Goal: Information Seeking & Learning: Find specific fact

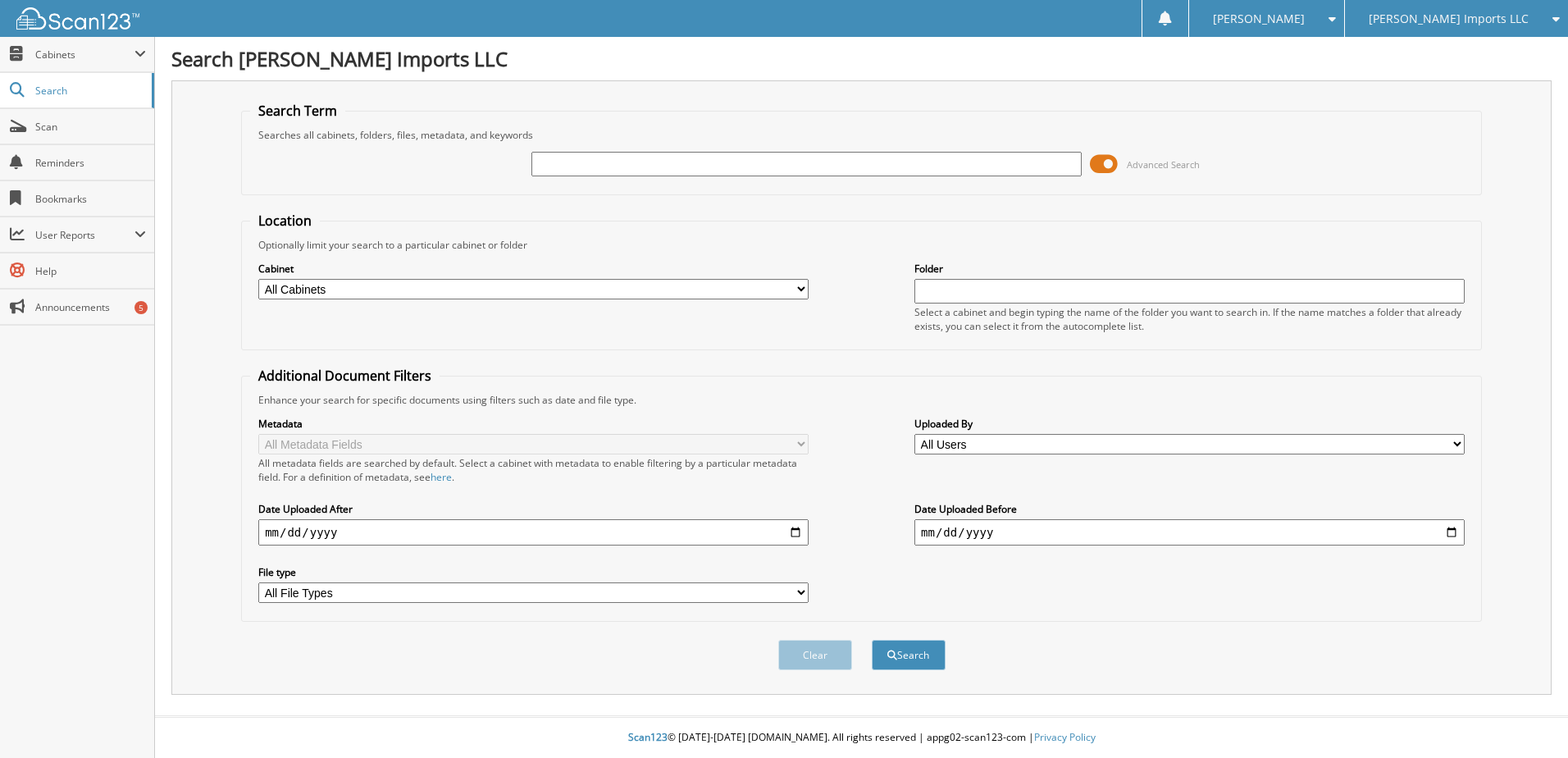
click at [1496, 20] on span "[PERSON_NAME] Imports LLC" at bounding box center [1448, 19] width 160 height 10
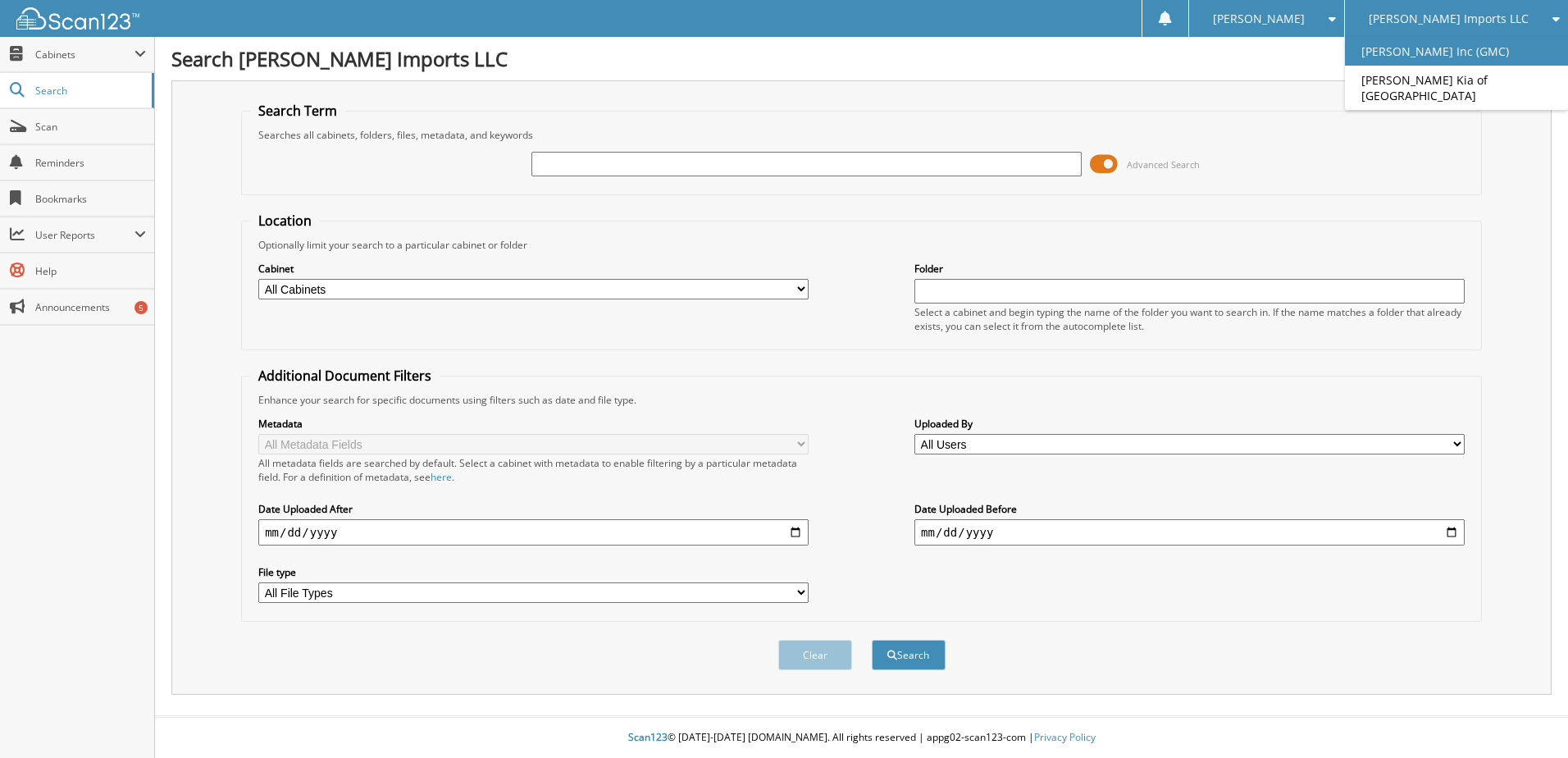
click at [1481, 47] on link "[PERSON_NAME] Inc (GMC)" at bounding box center [1457, 51] width 223 height 29
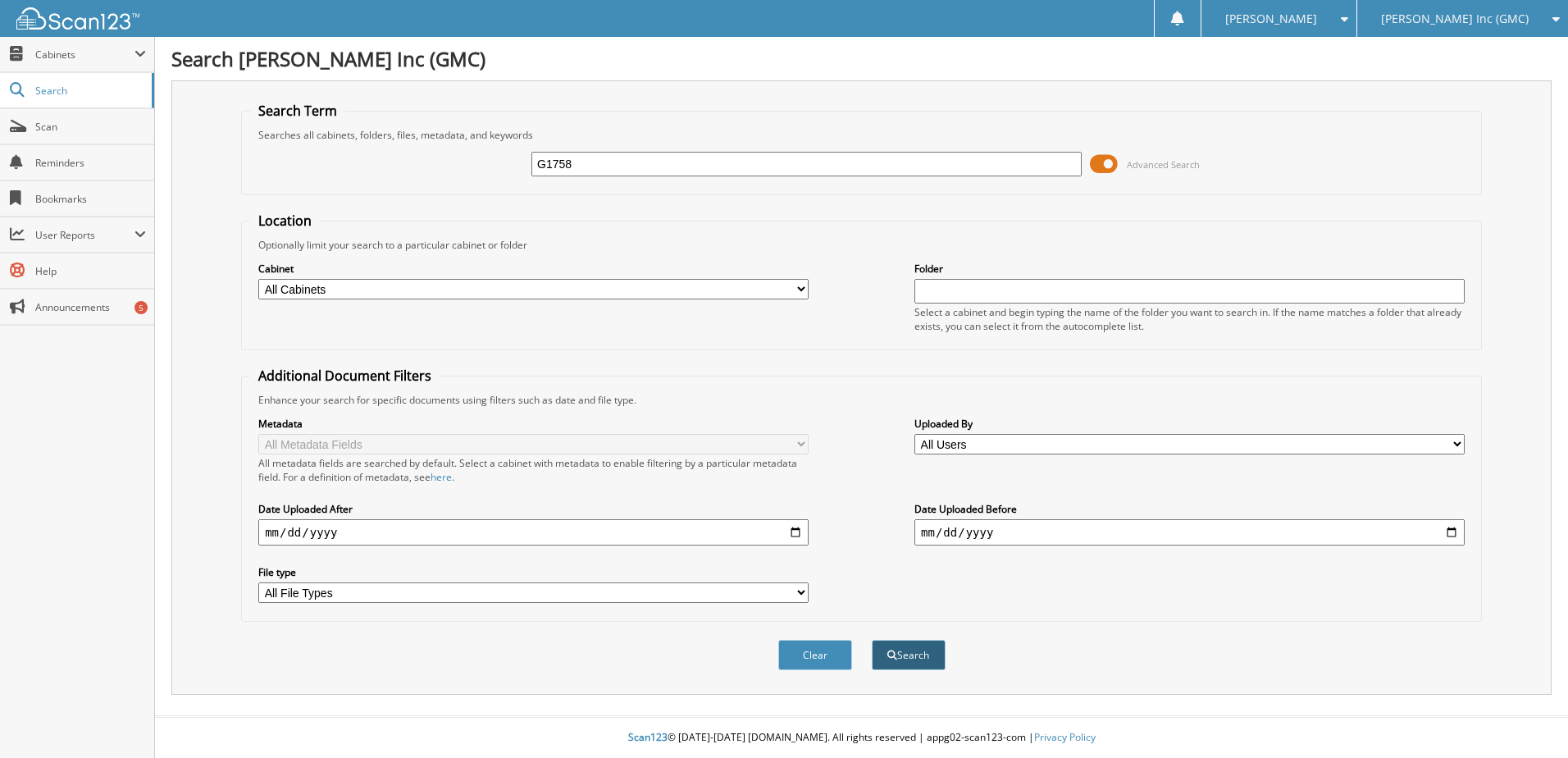
type input "G1758"
click at [921, 660] on button "Search" at bounding box center [908, 655] width 74 height 30
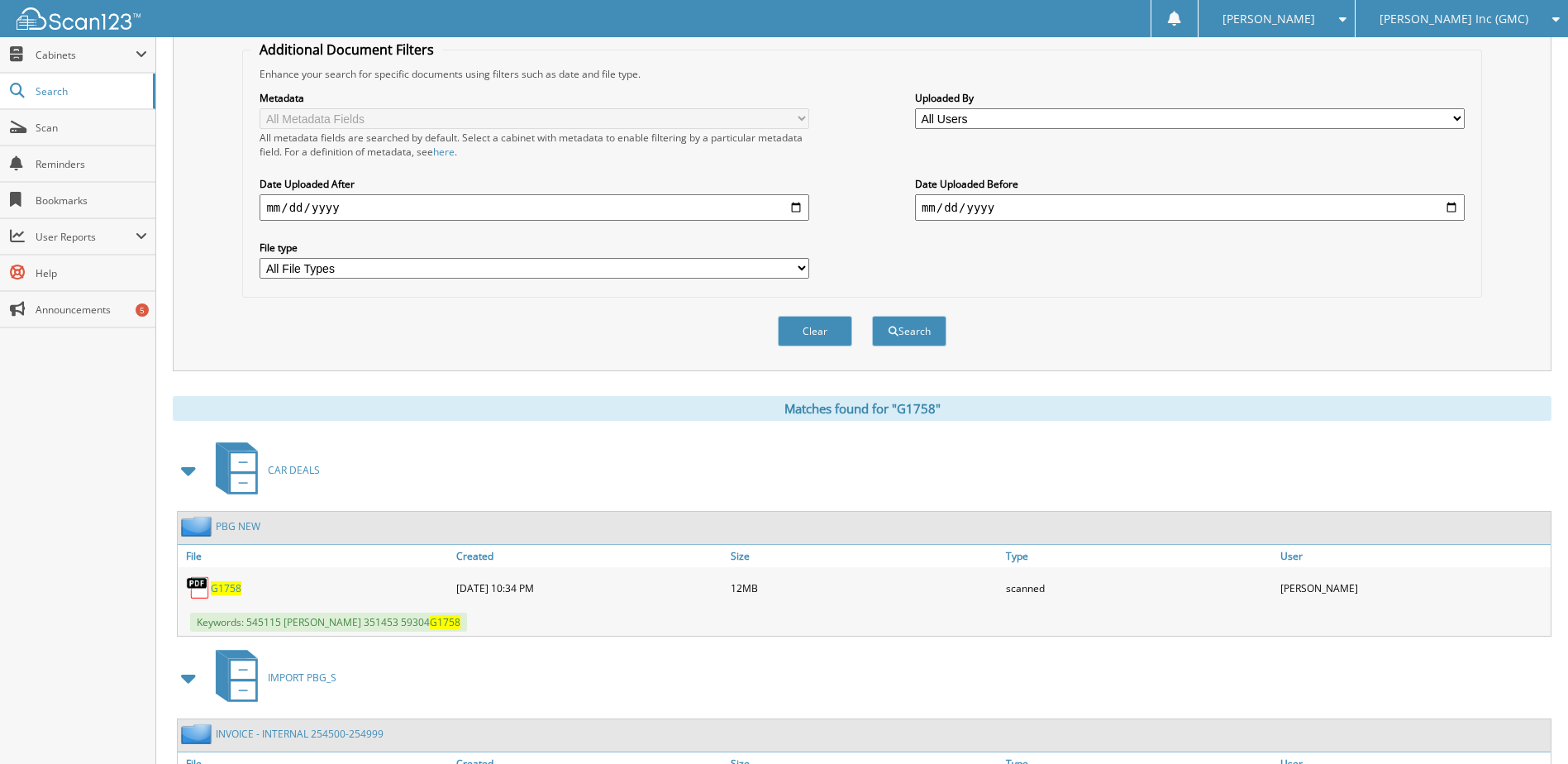
scroll to position [330, 0]
click at [221, 583] on span "G1758" at bounding box center [226, 586] width 30 height 14
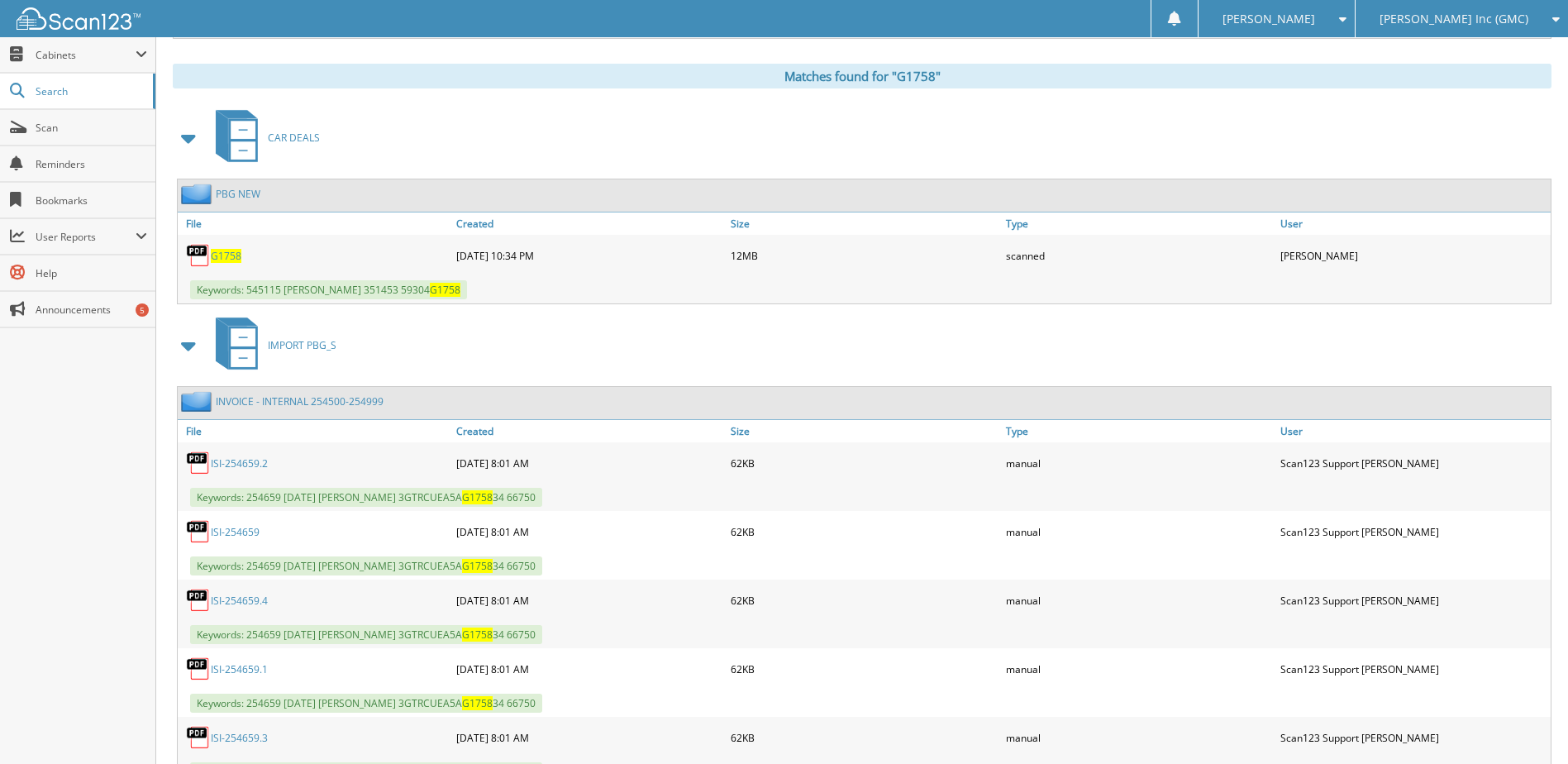
scroll to position [248, 0]
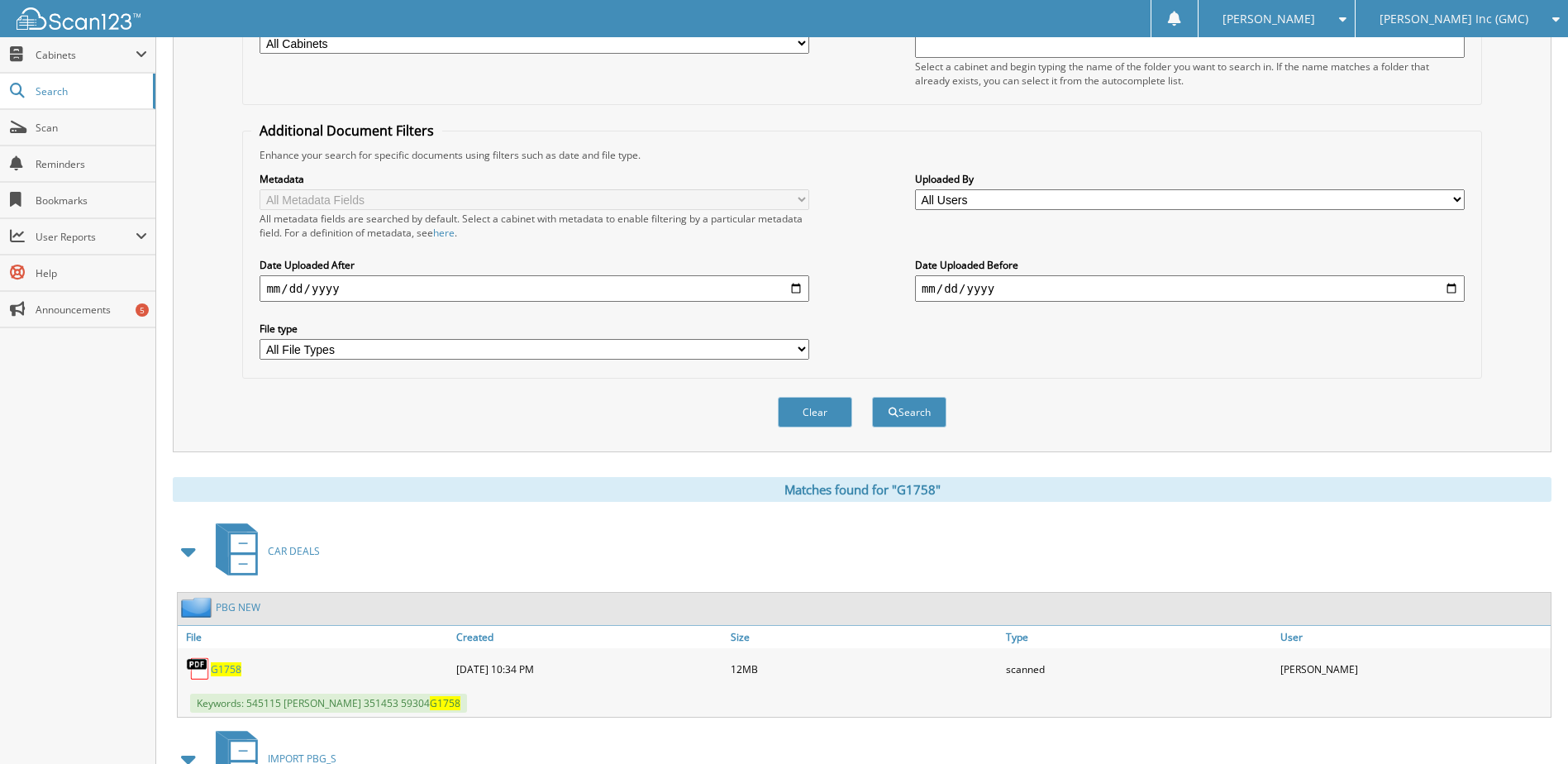
click at [1471, 23] on span "[PERSON_NAME] Inc (GMC)" at bounding box center [1453, 19] width 148 height 10
click at [1442, 49] on link "[PERSON_NAME] Imports LLC" at bounding box center [1462, 51] width 212 height 29
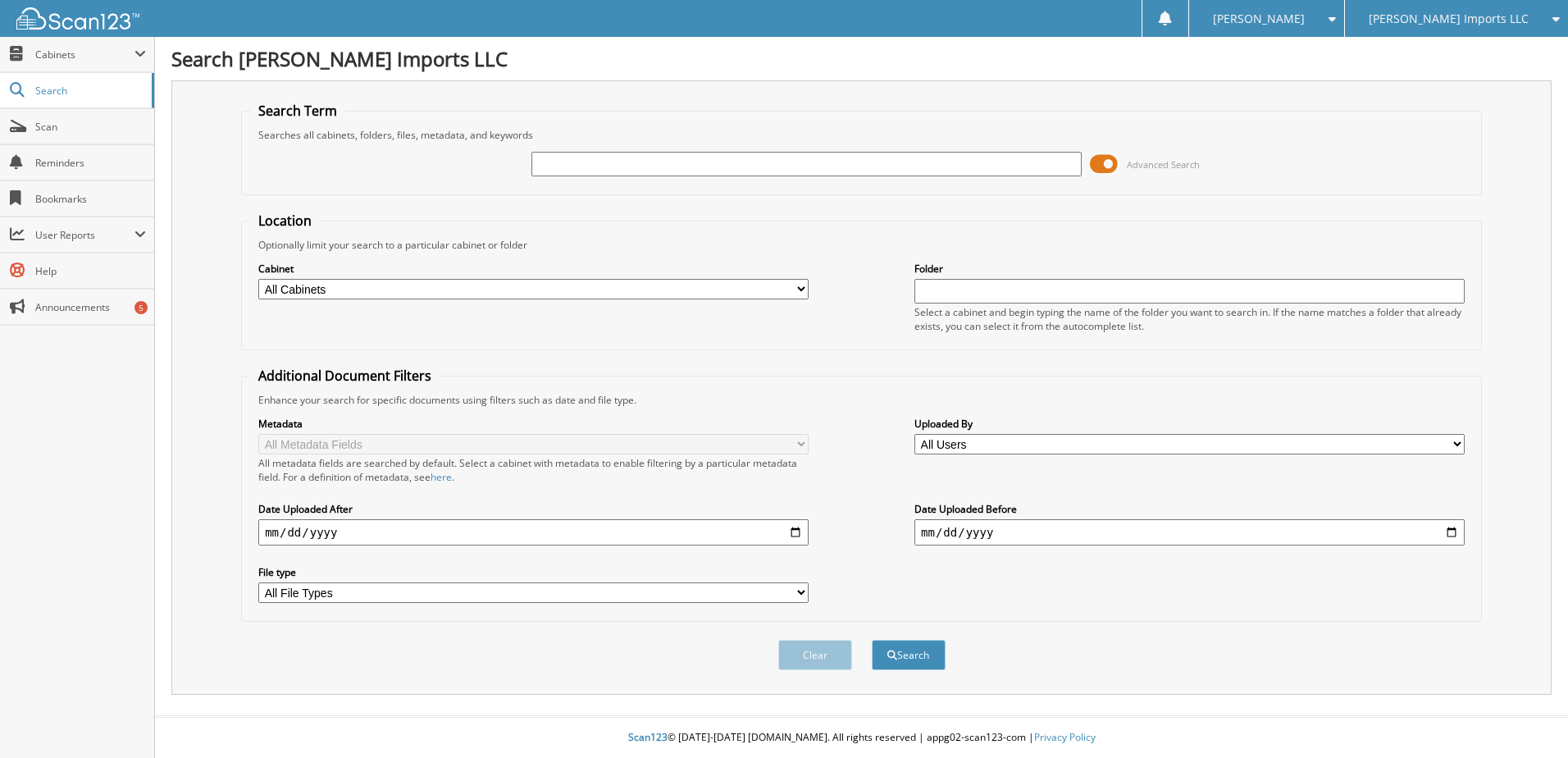
click at [586, 156] on input "text" at bounding box center [806, 164] width 550 height 25
type input "k9645"
click at [872, 640] on button "Search" at bounding box center [908, 655] width 74 height 30
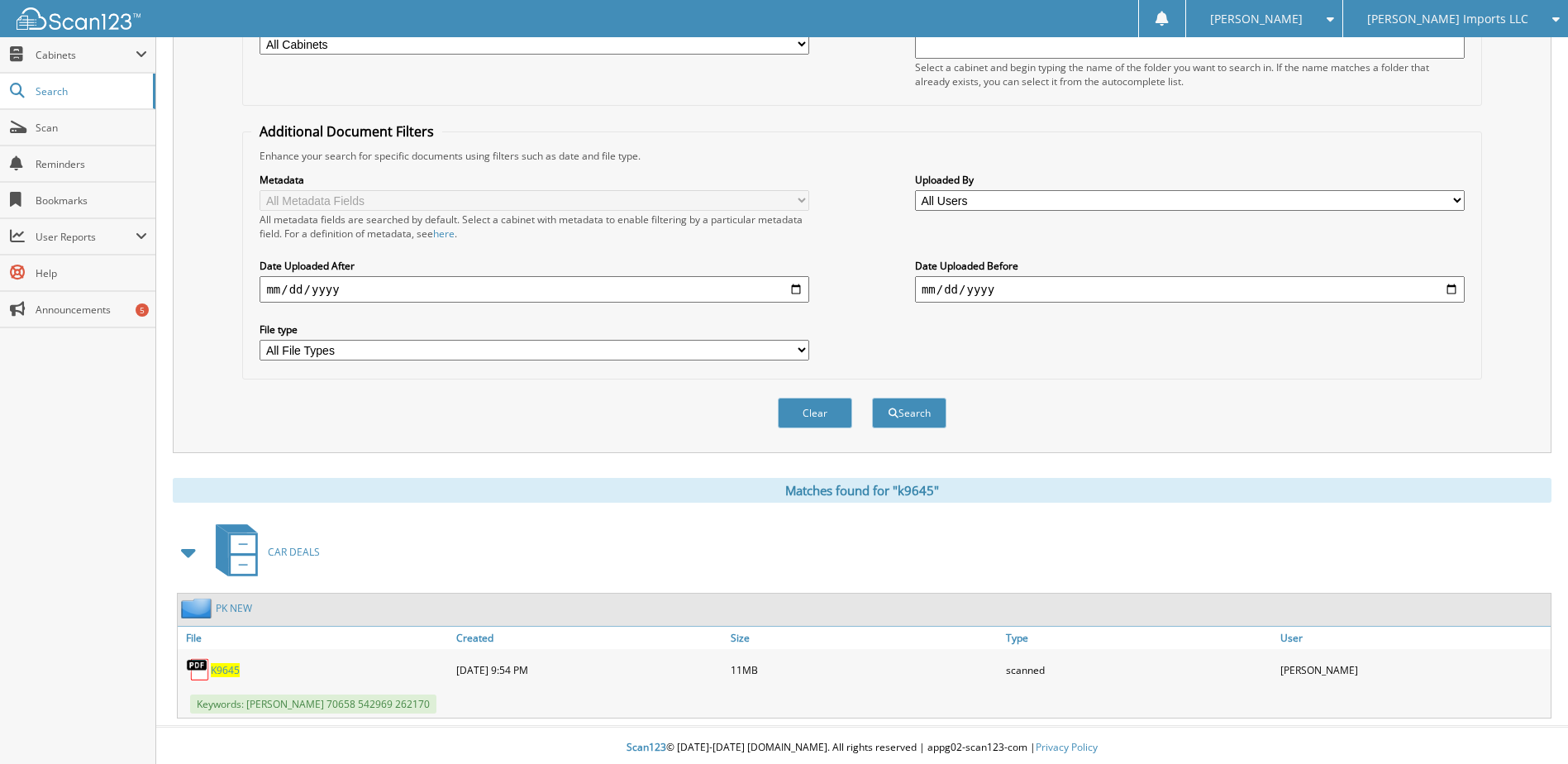
scroll to position [248, 0]
click at [231, 672] on span "K9645" at bounding box center [225, 669] width 29 height 14
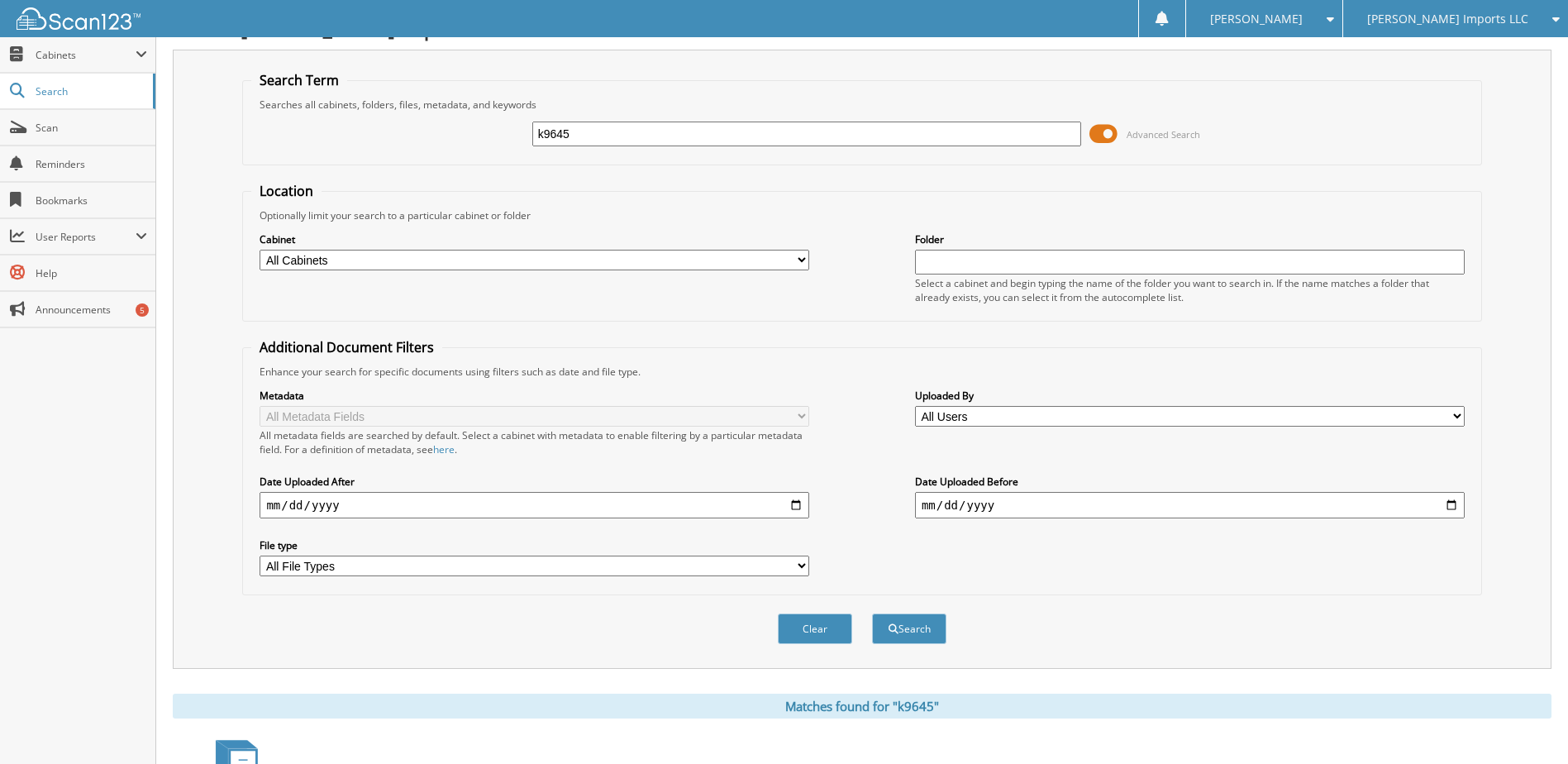
scroll to position [0, 0]
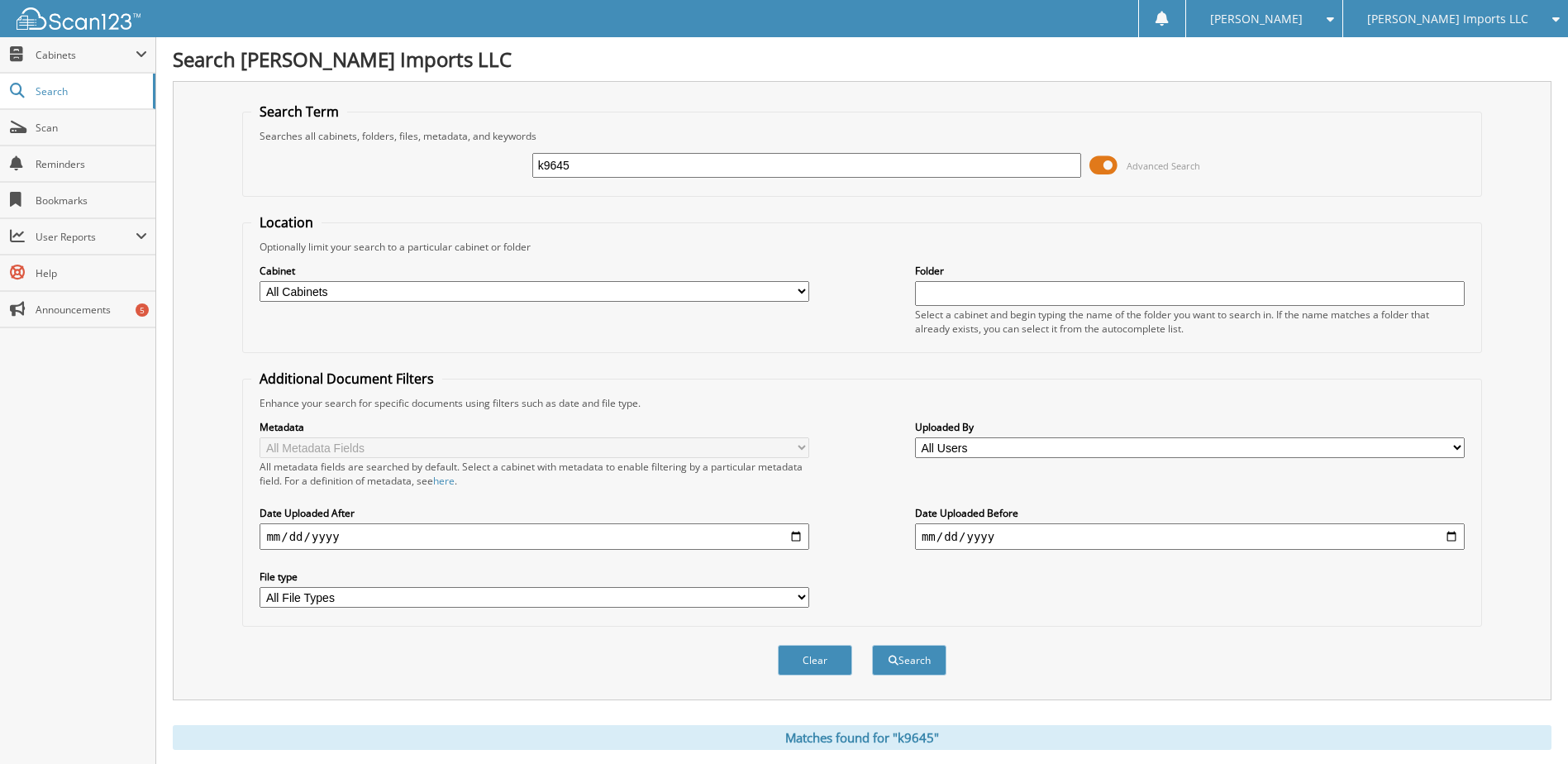
drag, startPoint x: 591, startPoint y: 160, endPoint x: 462, endPoint y: 140, distance: 130.5
click at [462, 140] on fieldset "Search Term Searches all cabinets, folders, files, metadata, and keywords k9645…" at bounding box center [862, 149] width 1239 height 94
type input "k90410"
click at [872, 645] on button "Search" at bounding box center [909, 660] width 75 height 30
drag, startPoint x: 667, startPoint y: 173, endPoint x: 420, endPoint y: 176, distance: 247.0
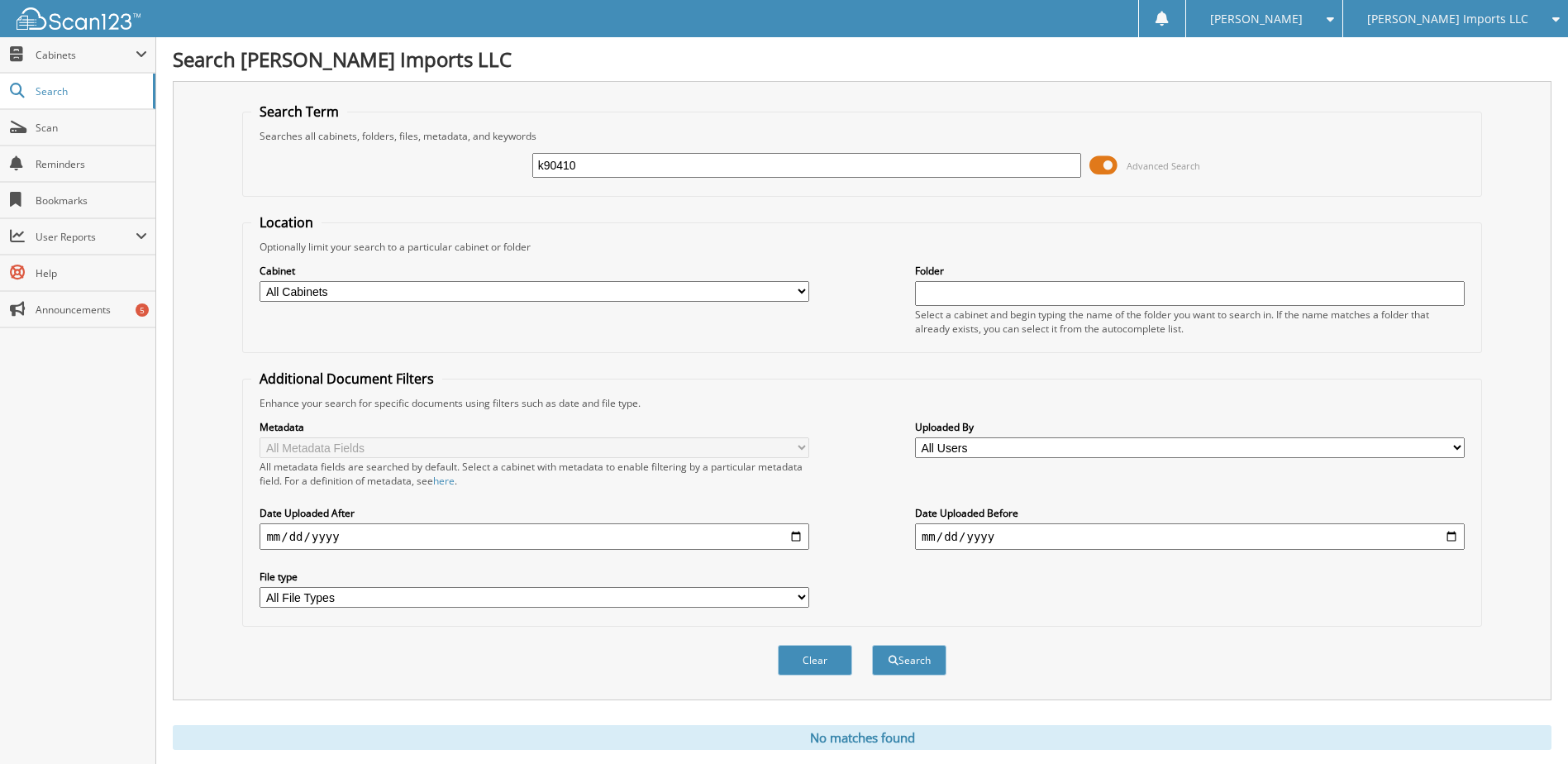
click at [420, 176] on div "k90410 Advanced Search" at bounding box center [862, 165] width 1221 height 44
type input "[US_VEHICLE_IDENTIFICATION_NUMBER]"
click at [930, 652] on button "Search" at bounding box center [909, 660] width 75 height 30
drag, startPoint x: 687, startPoint y: 163, endPoint x: 382, endPoint y: 129, distance: 306.9
click at [382, 129] on fieldset "Search Term Searches all cabinets, folders, files, metadata, and keywords KNDET…" at bounding box center [862, 149] width 1239 height 94
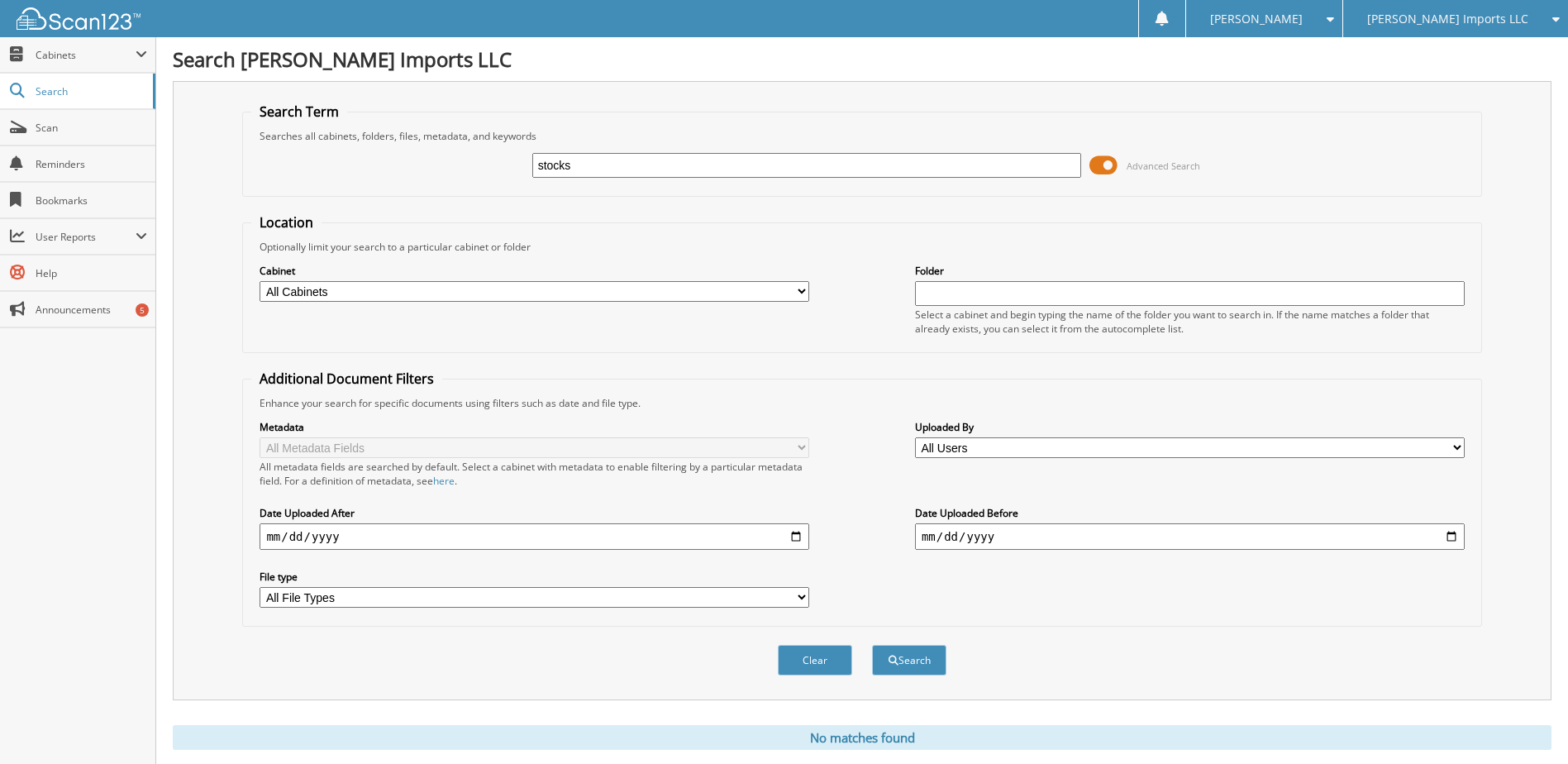
type input "stocks"
click at [872, 645] on button "Search" at bounding box center [909, 660] width 75 height 30
click at [34, 129] on link "Scan" at bounding box center [77, 127] width 155 height 35
click at [71, 60] on span "Cabinets" at bounding box center [85, 55] width 100 height 14
click at [65, 196] on span "Search" at bounding box center [90, 198] width 109 height 14
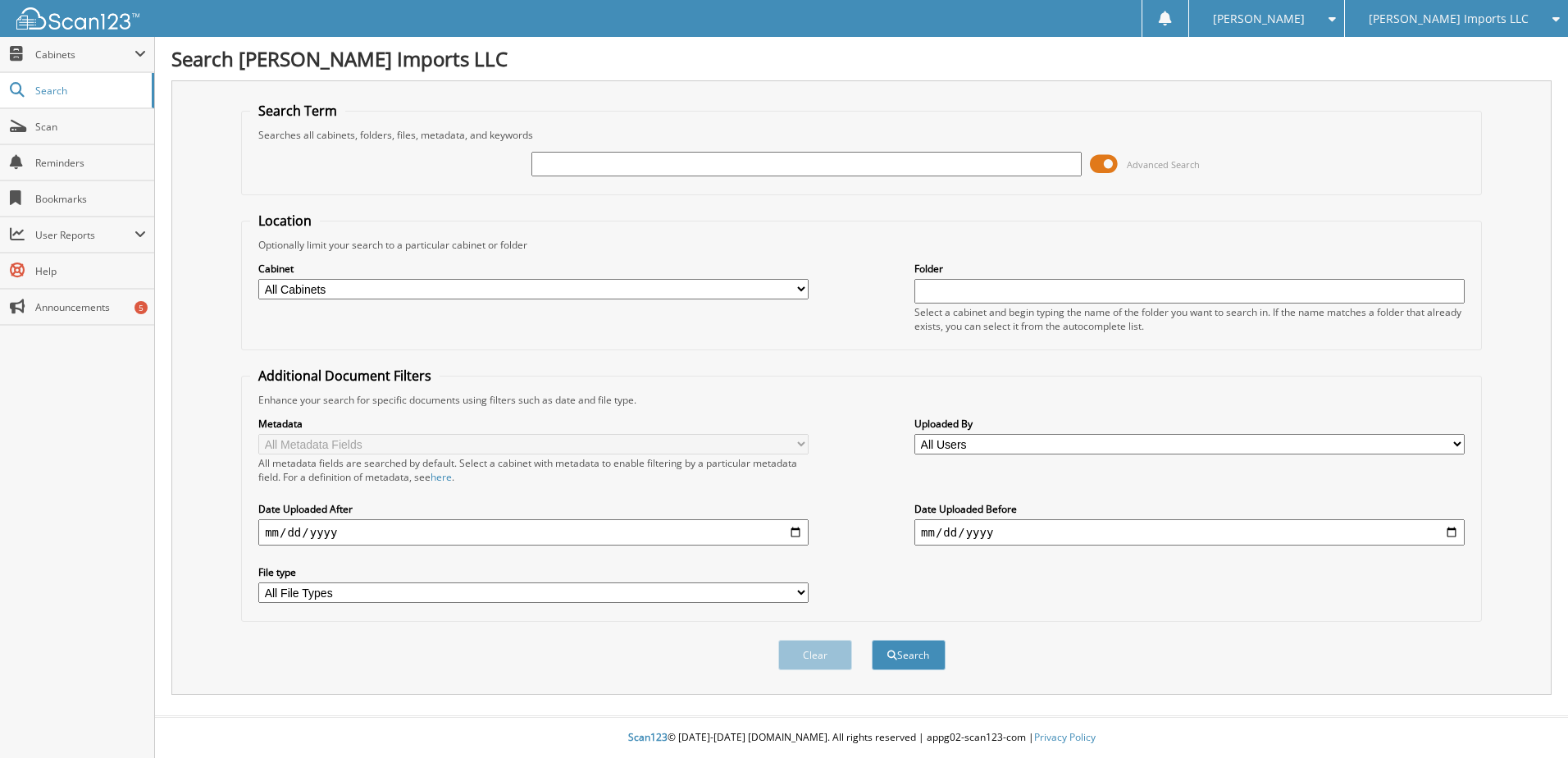
click at [914, 177] on div at bounding box center [806, 164] width 550 height 28
click at [817, 159] on input "text" at bounding box center [806, 164] width 550 height 25
type input "k90410"
click at [872, 640] on button "Search" at bounding box center [908, 655] width 74 height 30
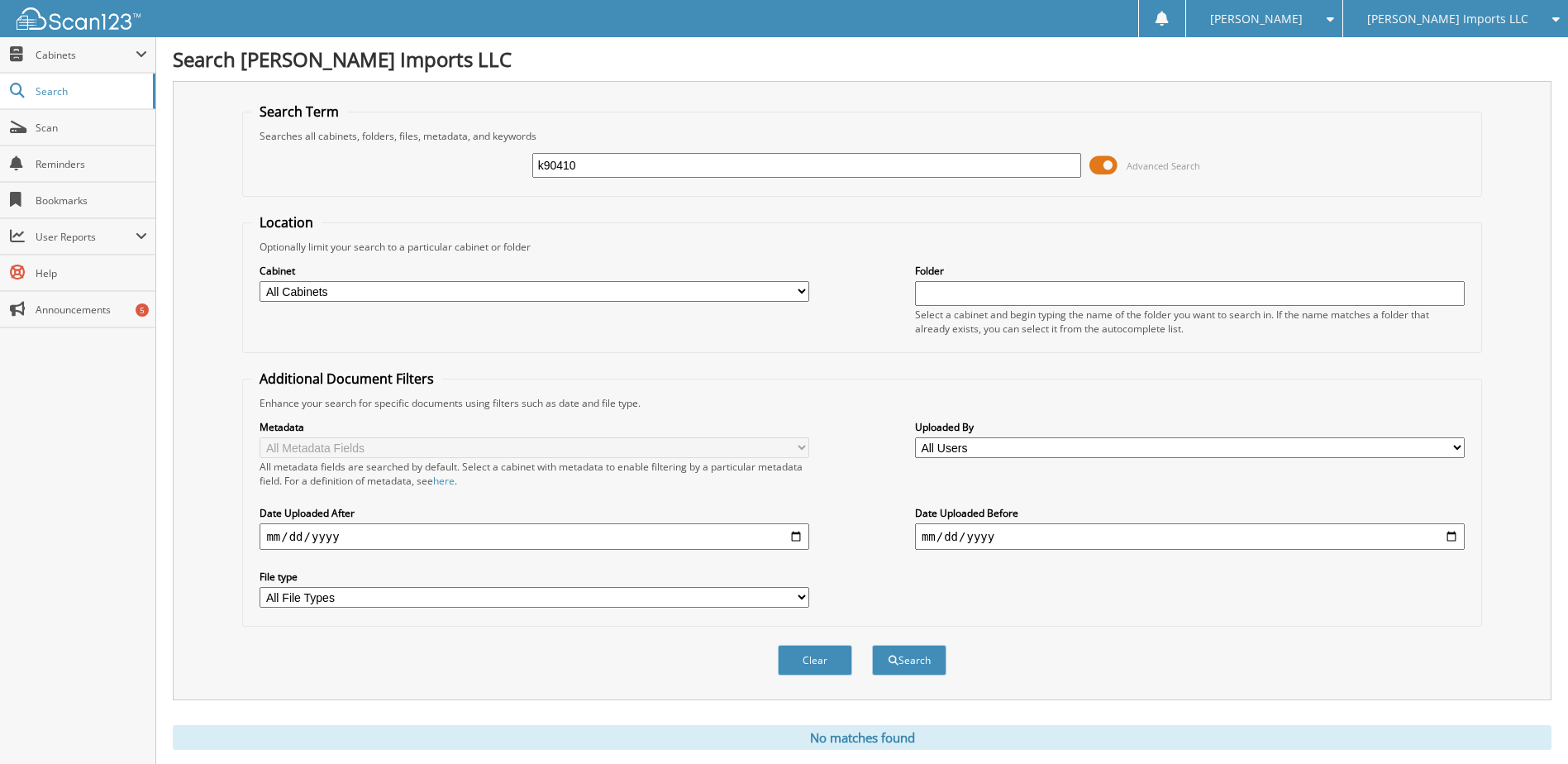
click at [1477, 23] on span "[PERSON_NAME] Imports LLC" at bounding box center [1447, 19] width 161 height 10
click at [1467, 47] on link "[PERSON_NAME] Inc (GMC)" at bounding box center [1456, 51] width 225 height 29
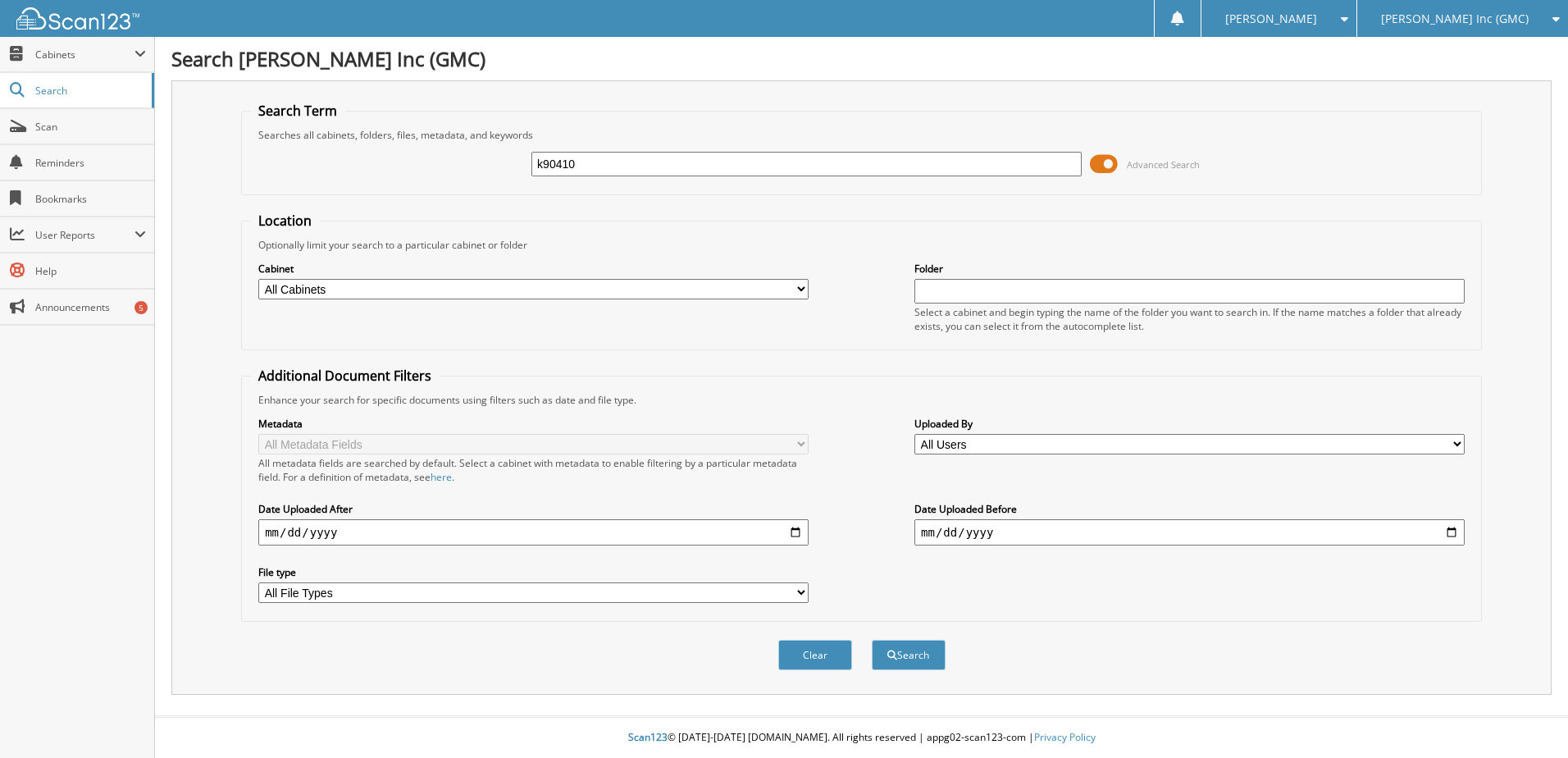
type input "k90410"
click at [872, 640] on button "Search" at bounding box center [908, 655] width 74 height 30
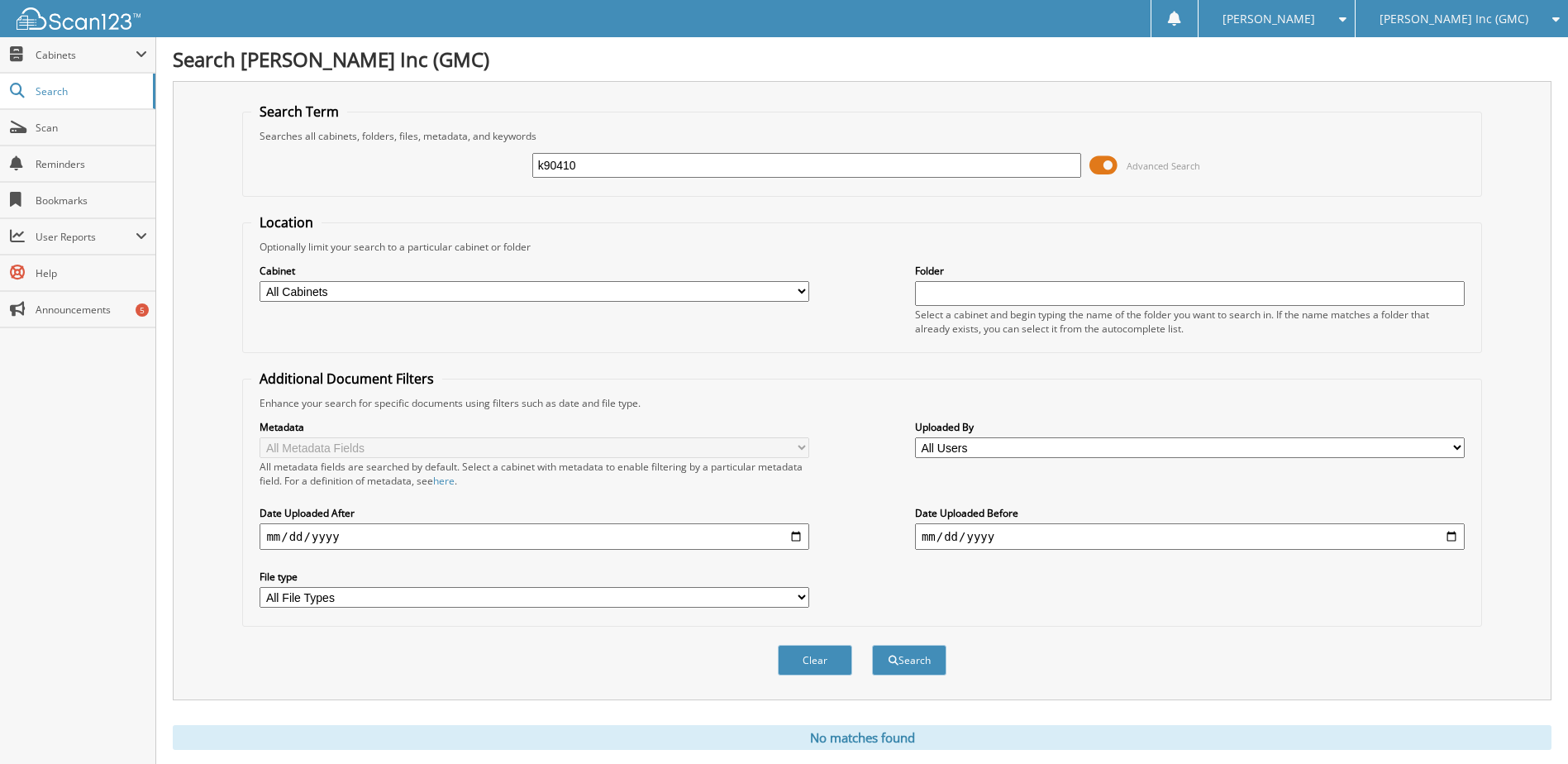
click at [1496, 14] on span "[PERSON_NAME] Inc (GMC)" at bounding box center [1453, 19] width 148 height 10
click at [1474, 47] on link "[PERSON_NAME] Imports LLC" at bounding box center [1462, 51] width 212 height 29
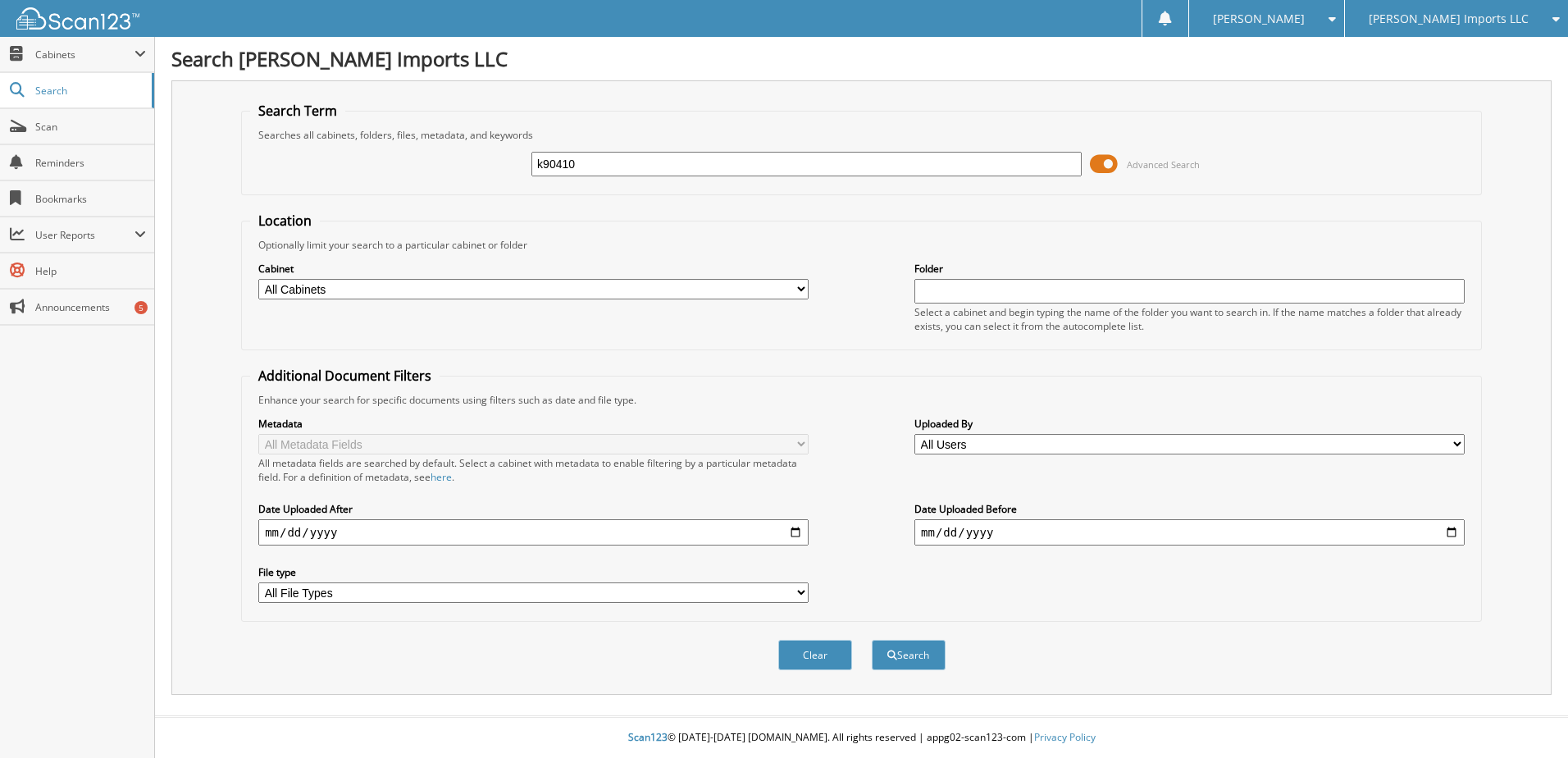
type input "k90410"
click at [872, 640] on button "Search" at bounding box center [908, 655] width 74 height 30
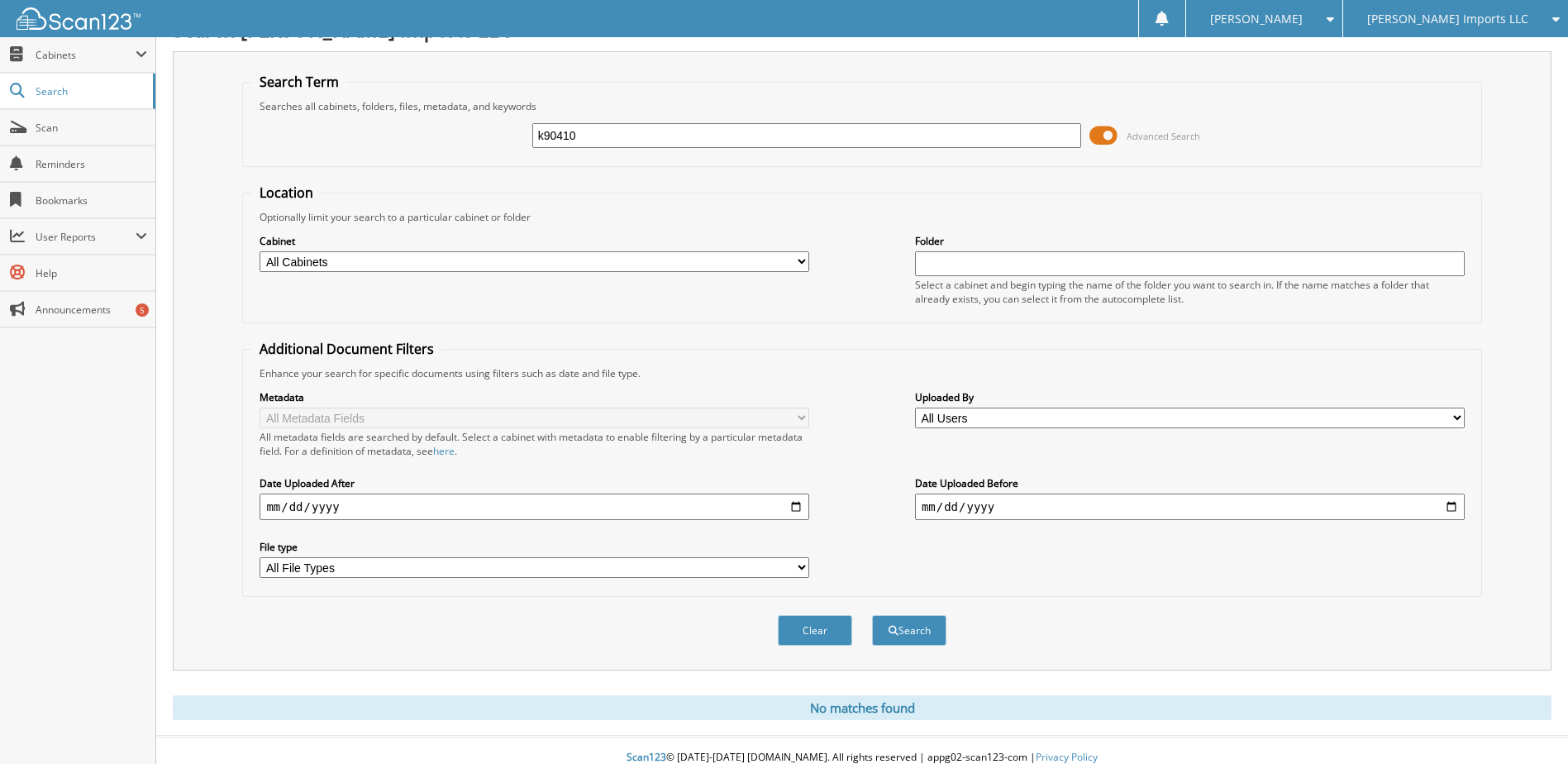
scroll to position [44, 0]
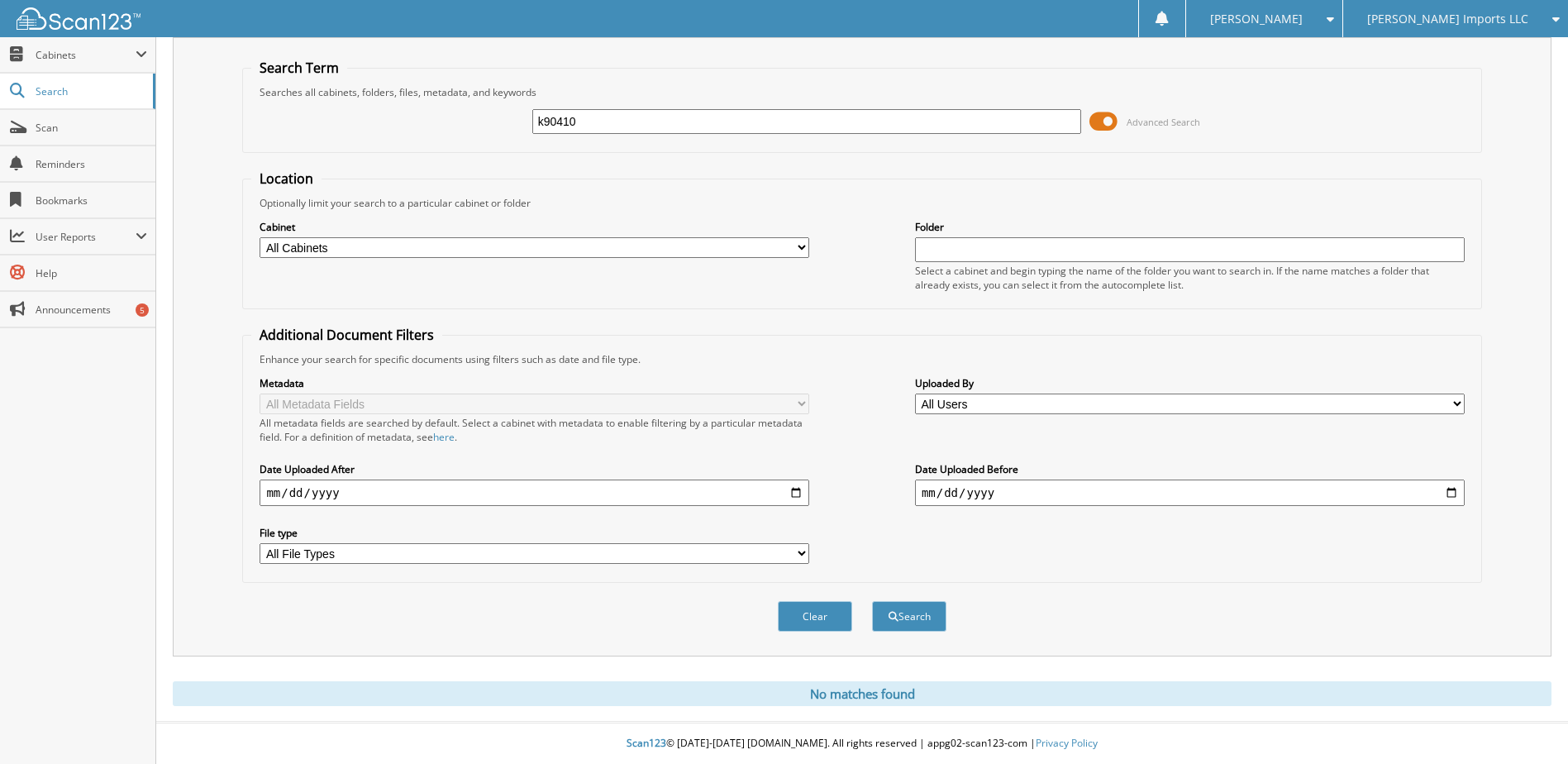
drag, startPoint x: 610, startPoint y: 121, endPoint x: 353, endPoint y: 49, distance: 266.9
click at [353, 49] on div "Search Term Searches all cabinets, folders, files, metadata, and keywords k9041…" at bounding box center [862, 346] width 1378 height 619
type input "k61191"
click at [872, 601] on button "Search" at bounding box center [909, 616] width 75 height 30
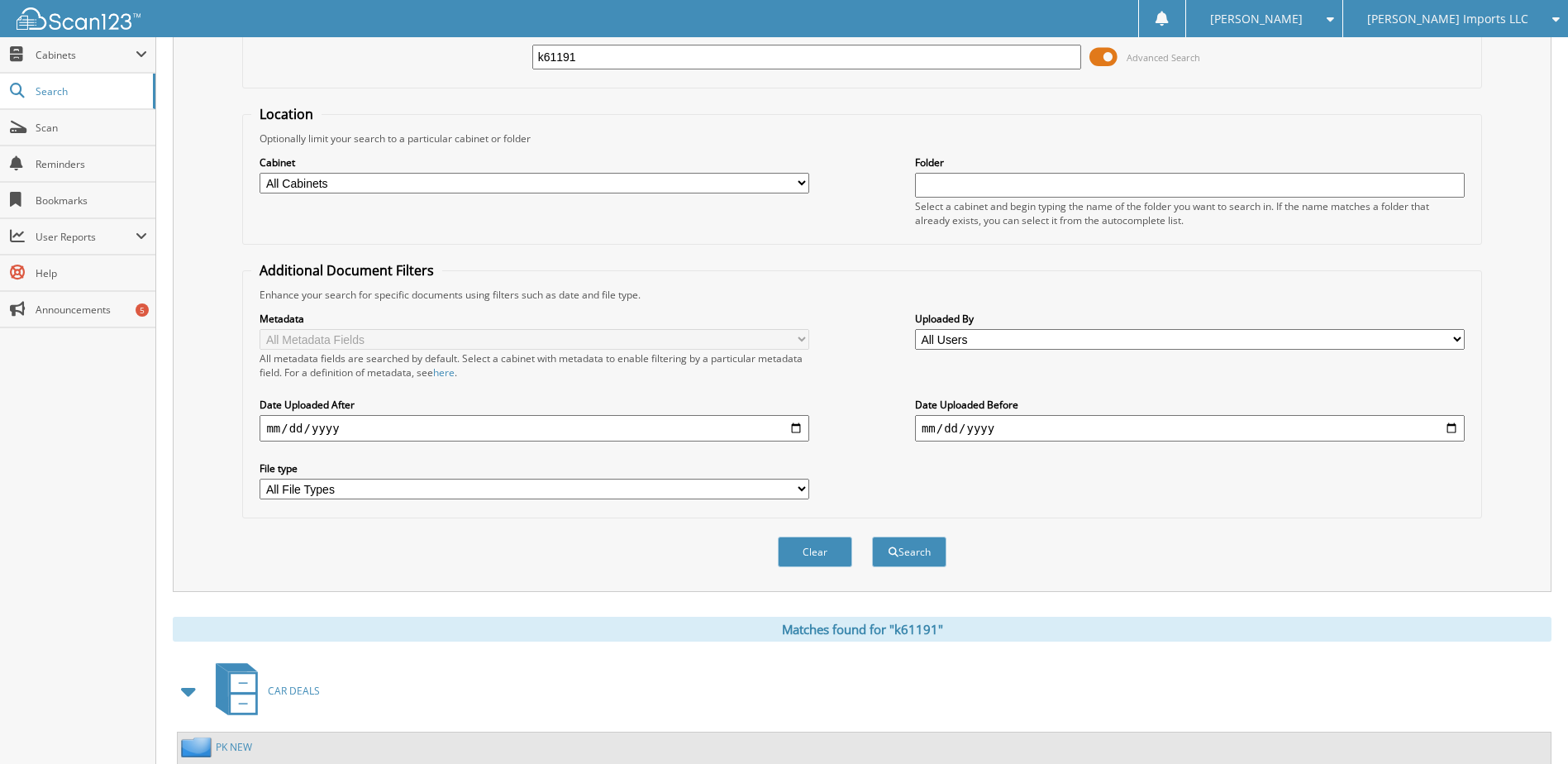
scroll to position [252, 0]
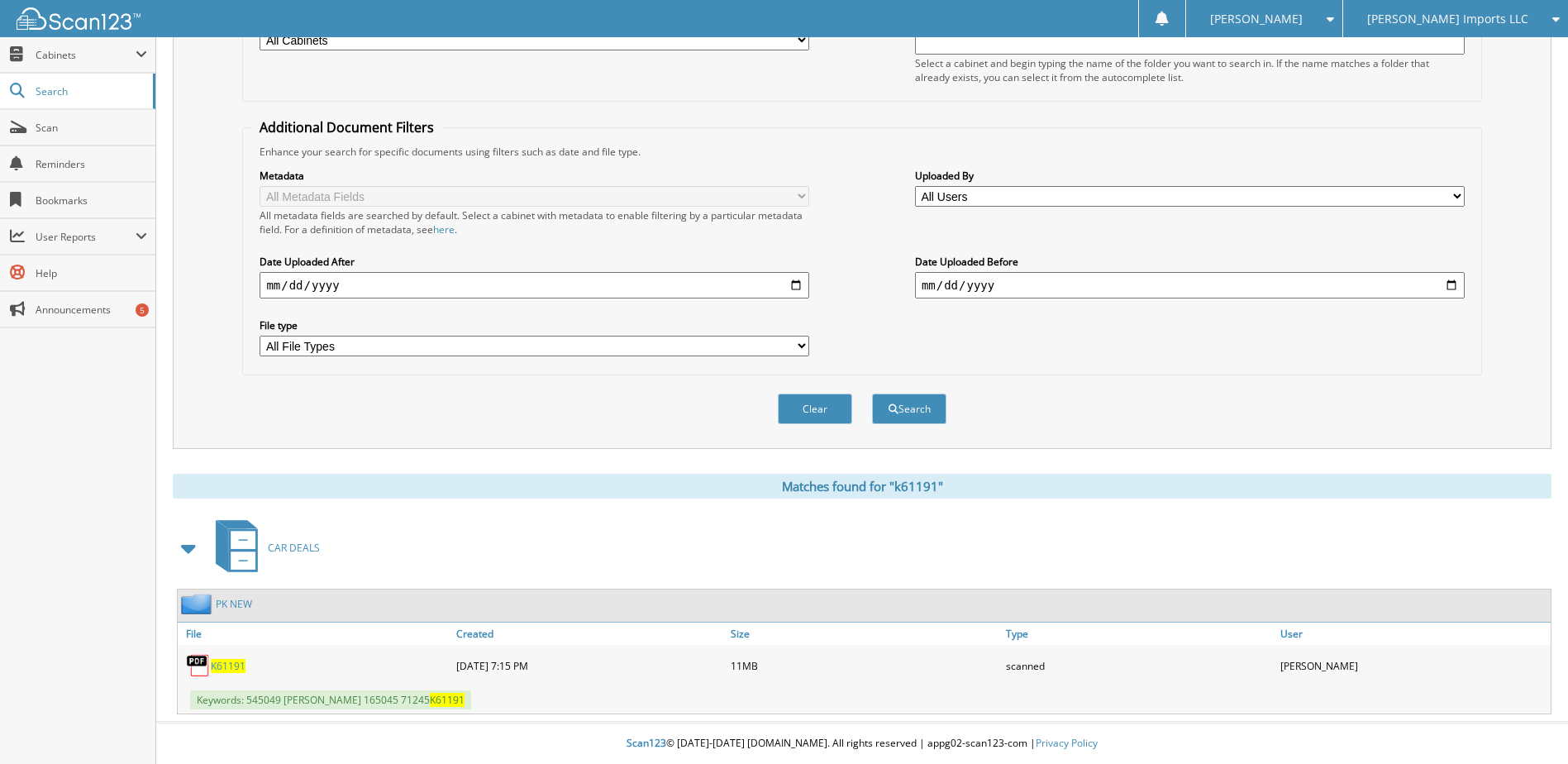
click at [214, 672] on span "K61191" at bounding box center [227, 666] width 34 height 14
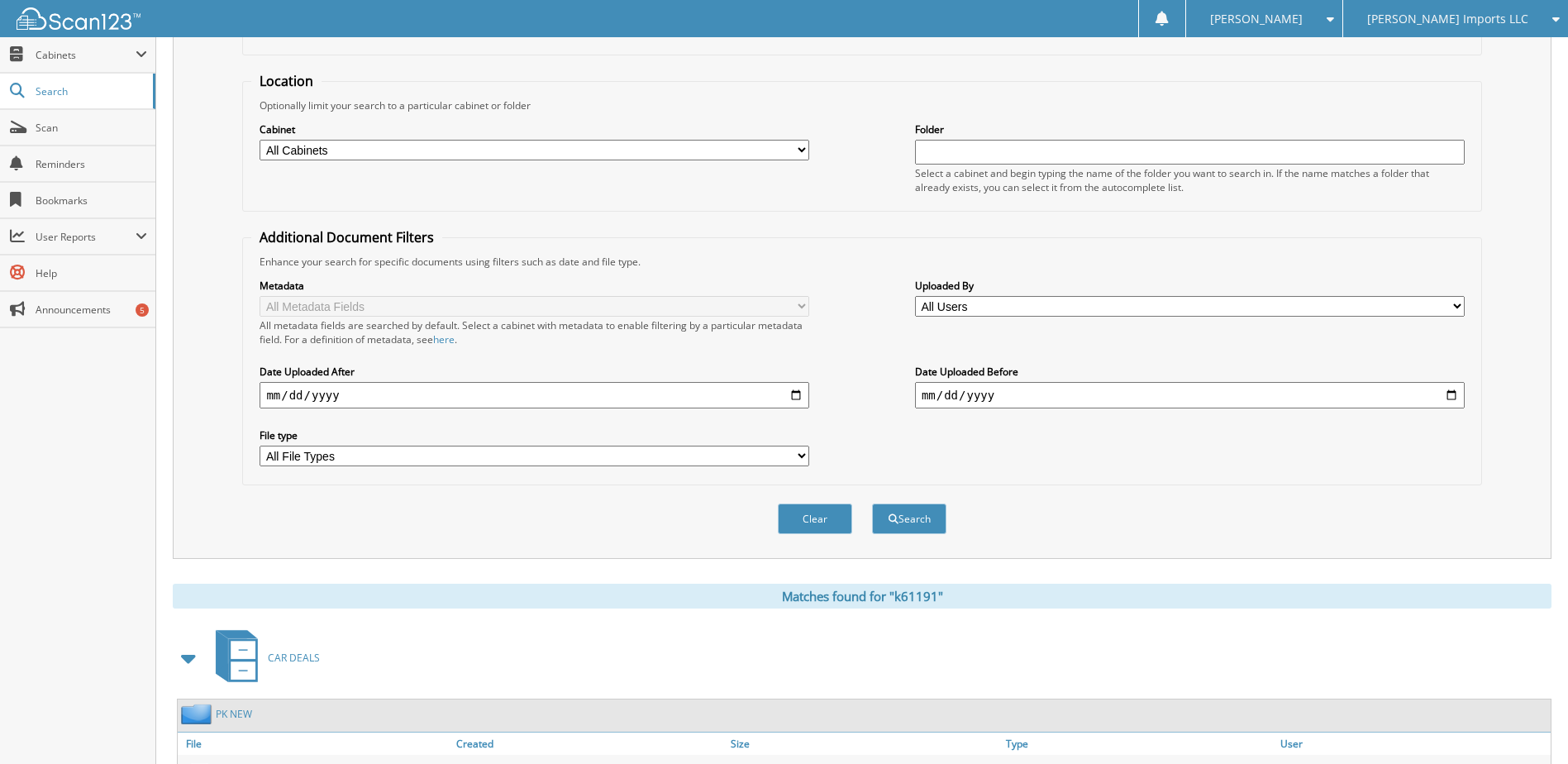
scroll to position [0, 0]
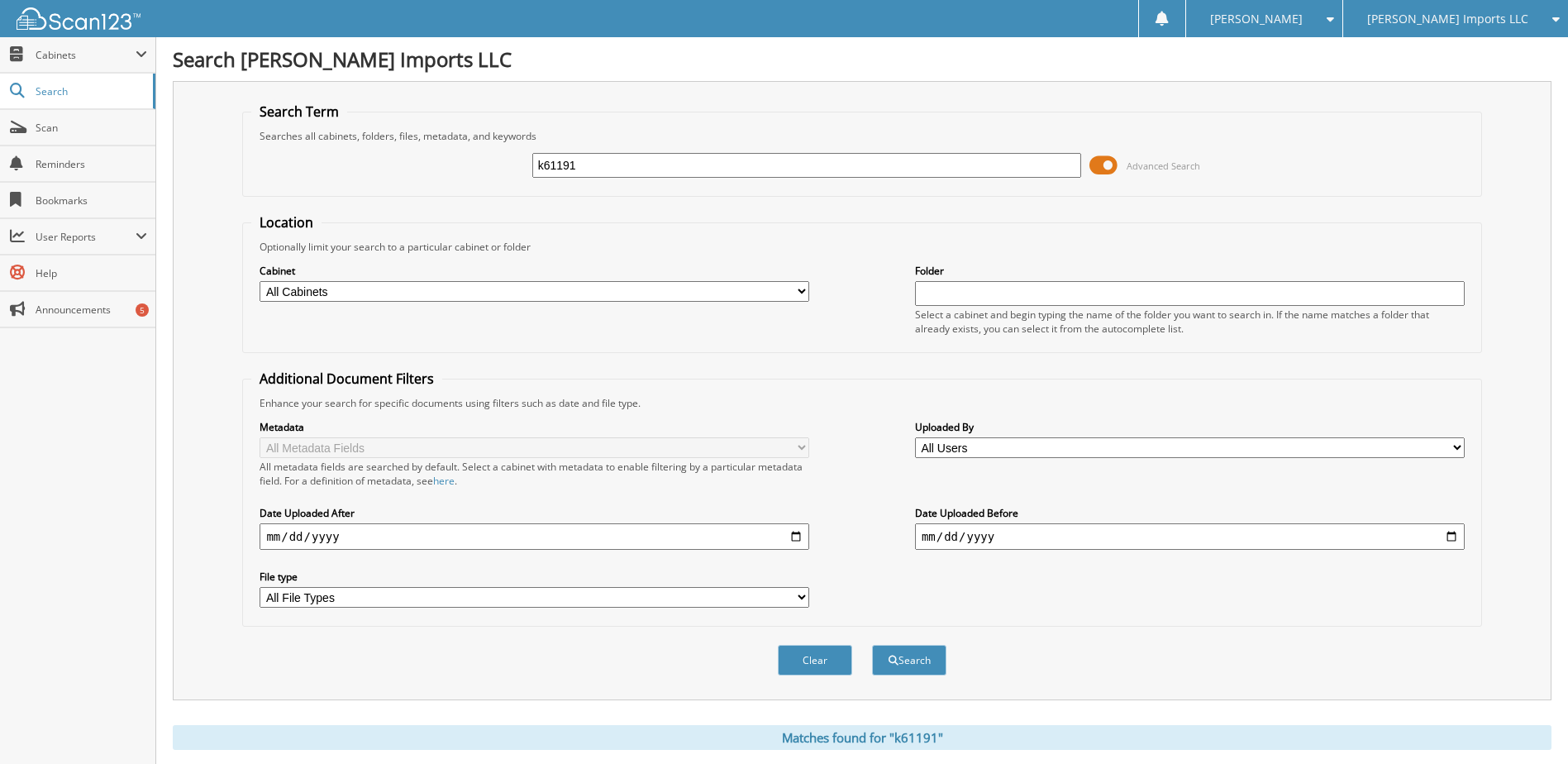
drag, startPoint x: 596, startPoint y: 165, endPoint x: 406, endPoint y: 164, distance: 190.0
click at [406, 164] on div "k61191 Advanced Search" at bounding box center [862, 165] width 1221 height 44
type input "k60994"
click at [872, 645] on button "Search" at bounding box center [909, 660] width 75 height 30
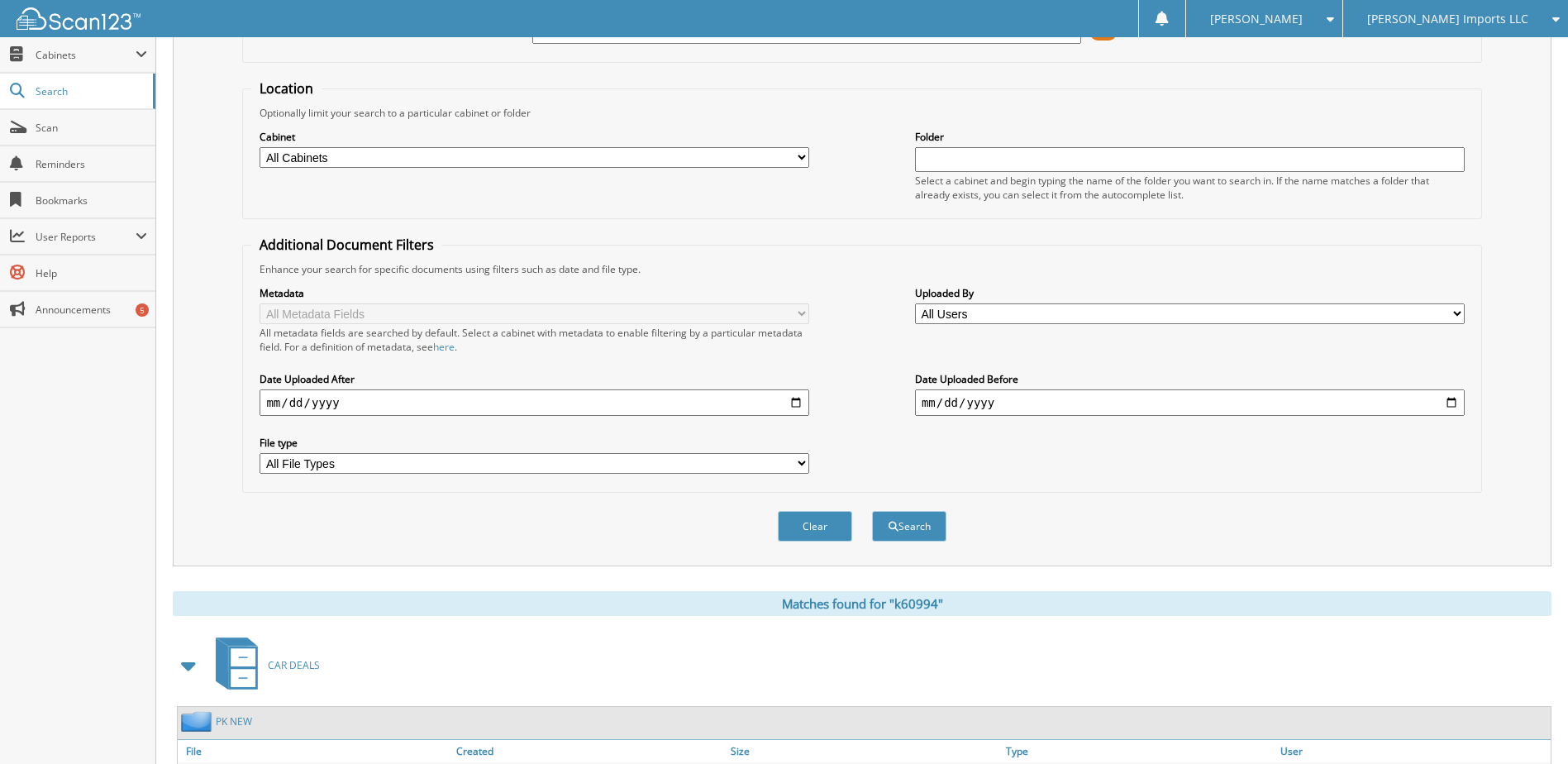
scroll to position [252, 0]
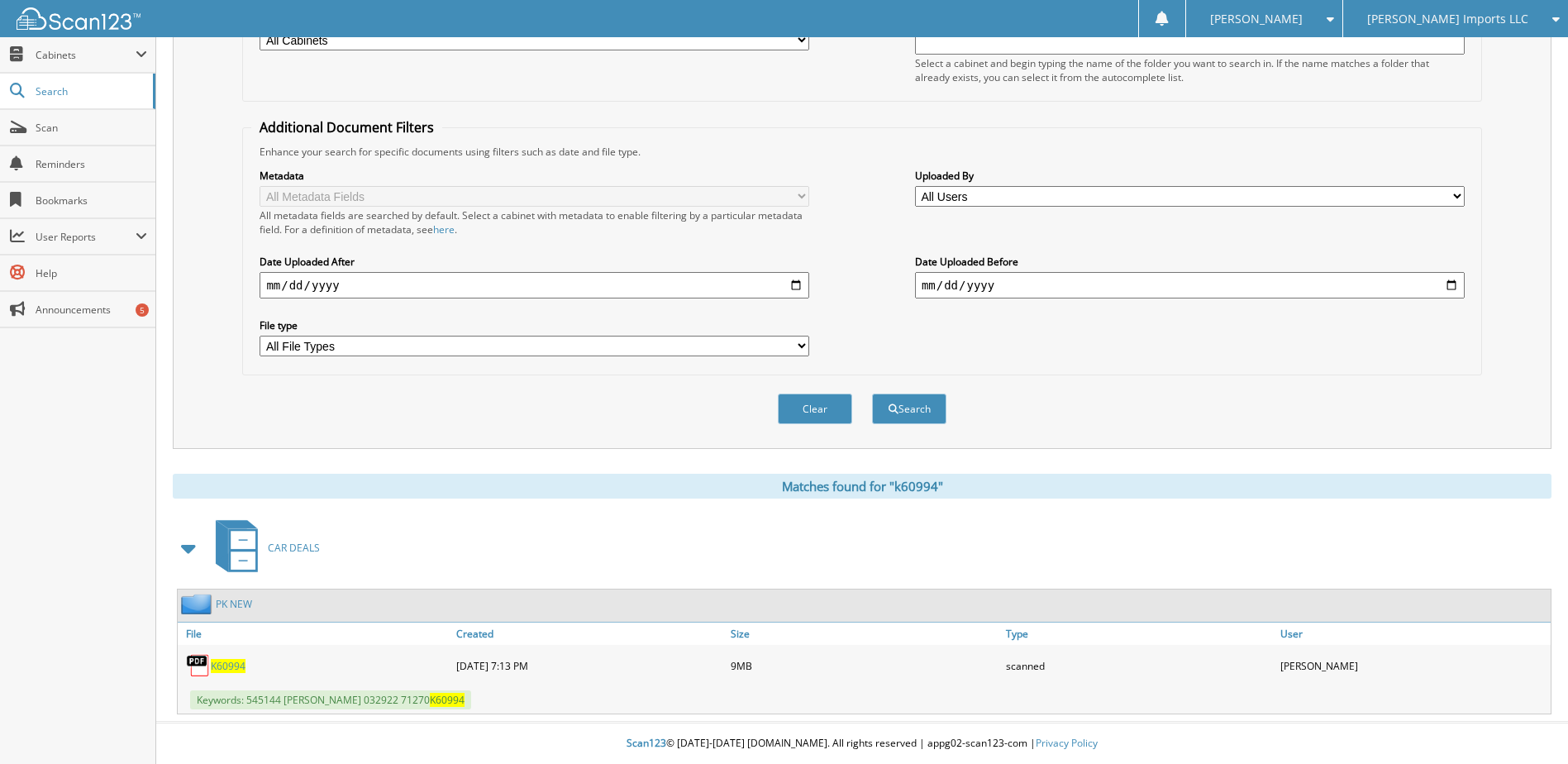
click at [221, 661] on span "K60994" at bounding box center [227, 666] width 34 height 14
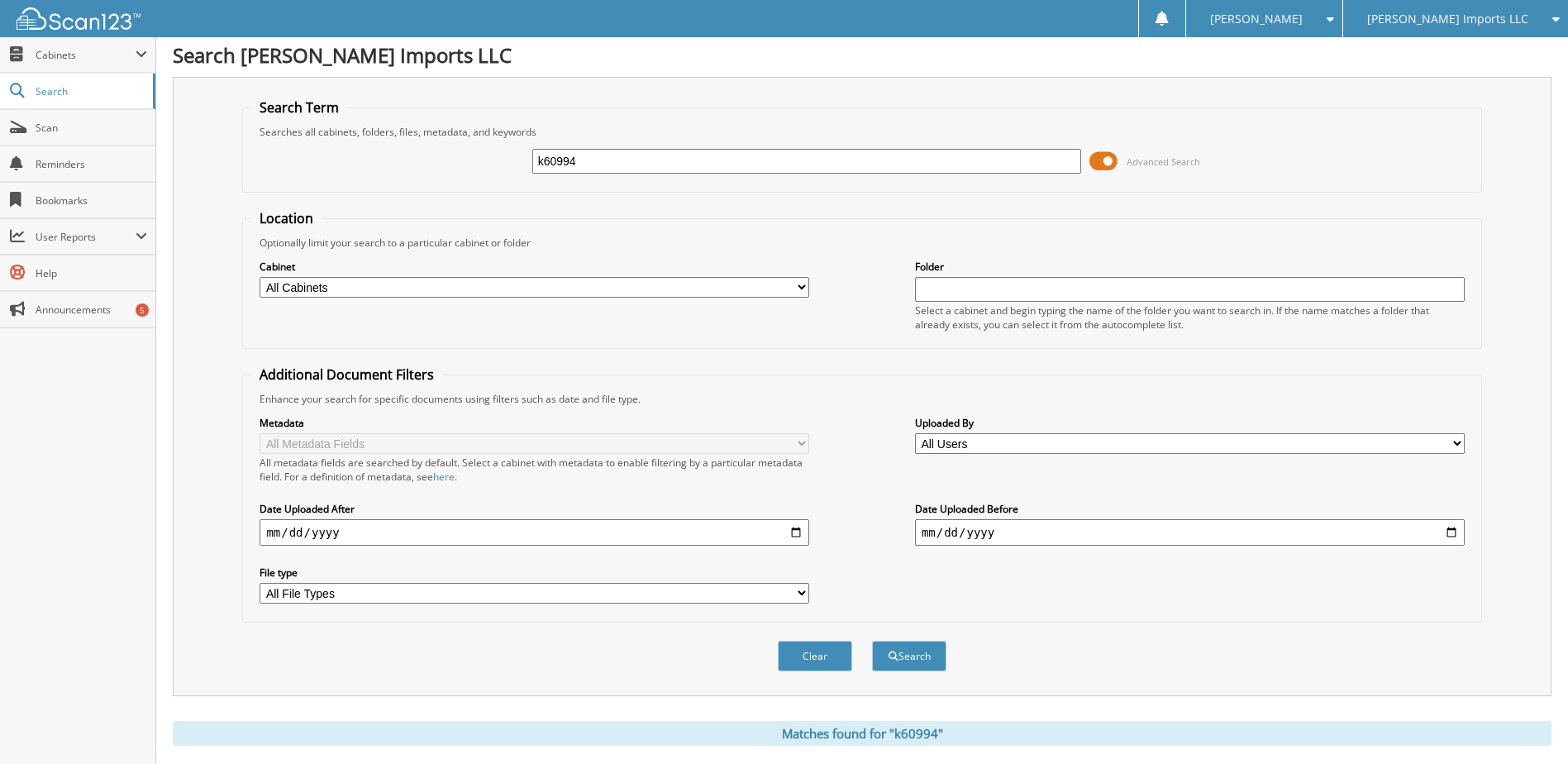
scroll to position [0, 0]
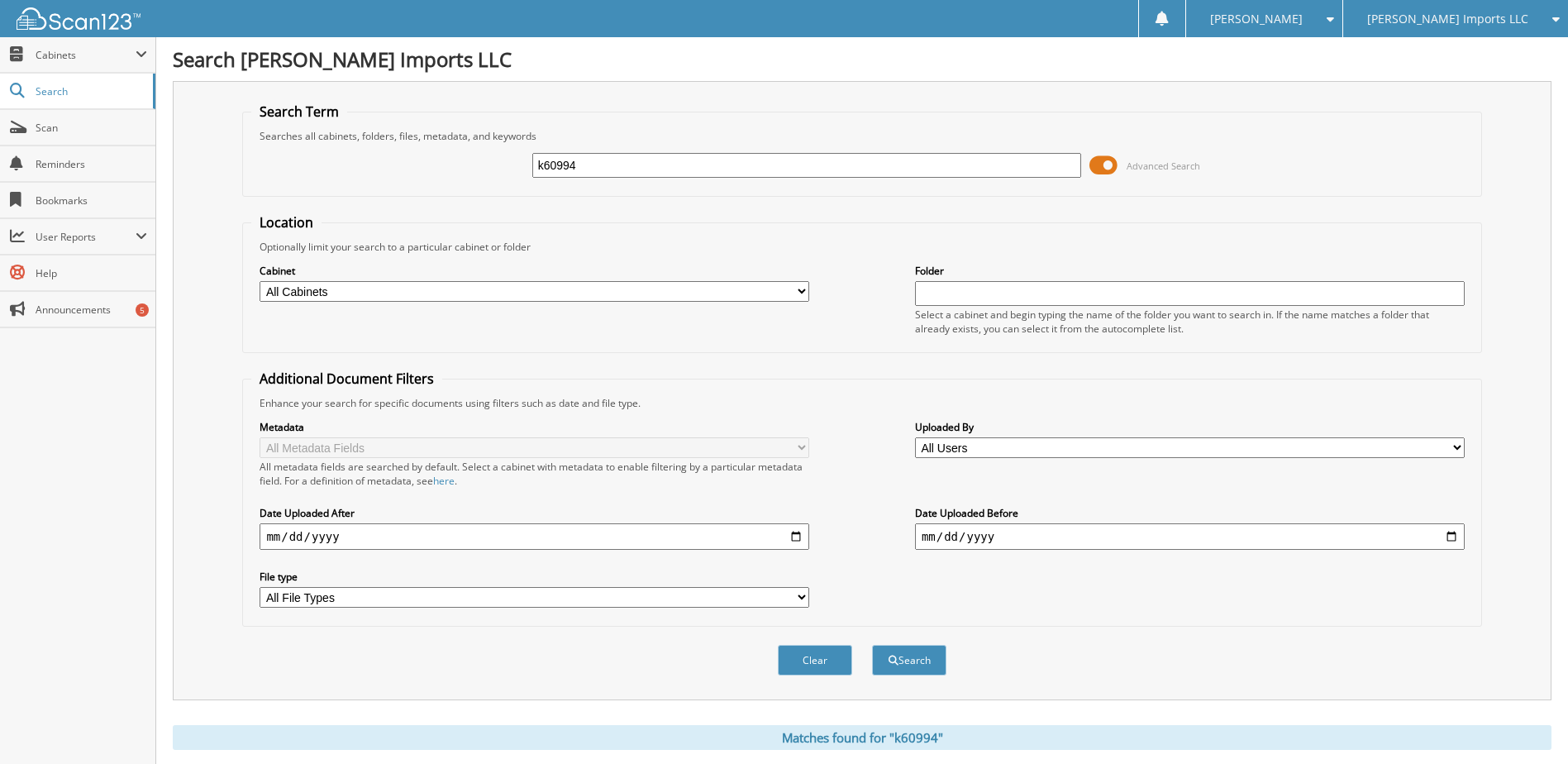
drag, startPoint x: 600, startPoint y: 169, endPoint x: 442, endPoint y: 143, distance: 160.1
click at [442, 143] on div "k60994 Advanced Search" at bounding box center [862, 165] width 1221 height 44
type input "k90049"
click at [872, 645] on button "Search" at bounding box center [909, 660] width 75 height 30
type input "k30049"
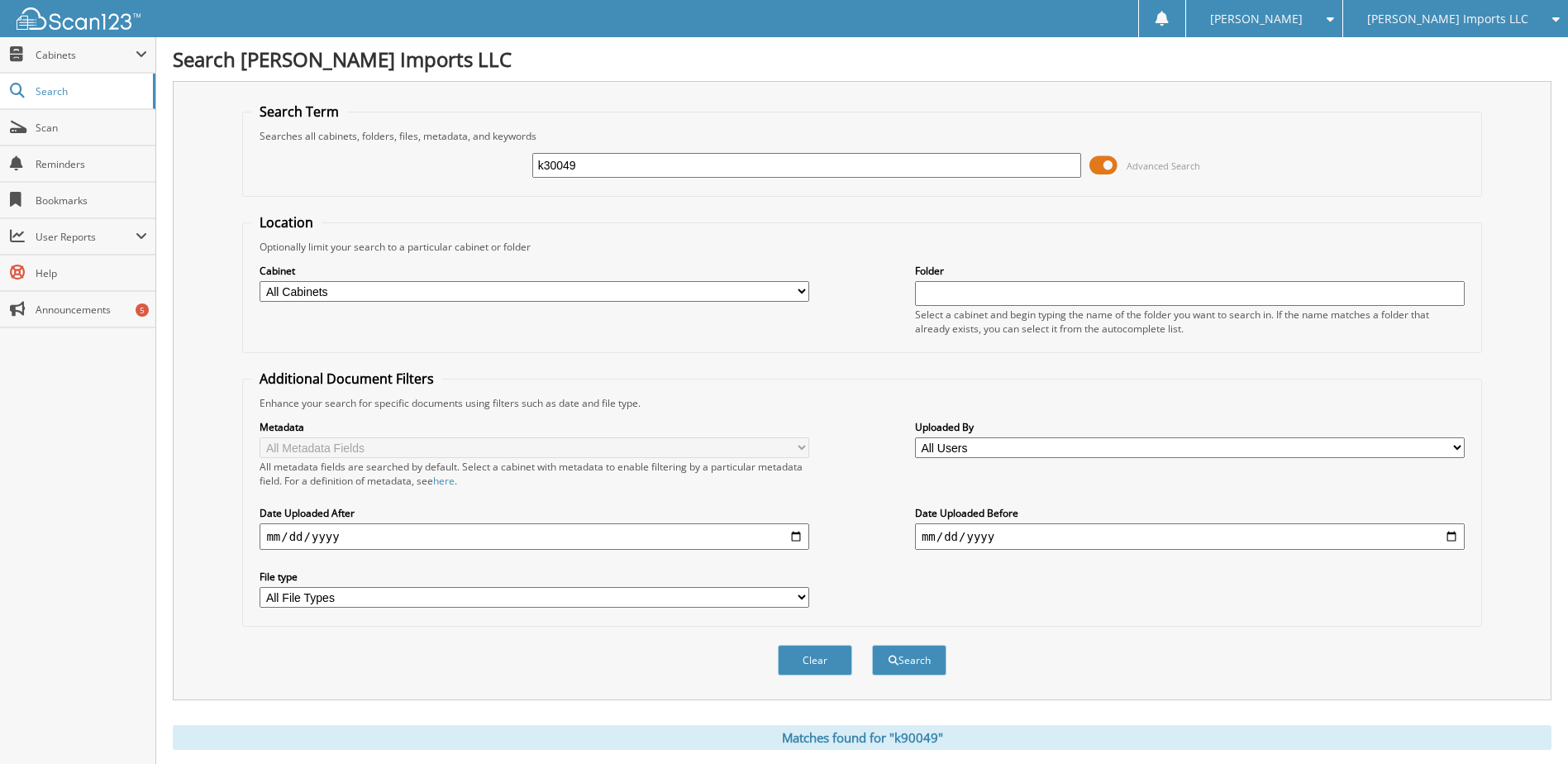
click at [872, 645] on button "Search" at bounding box center [909, 660] width 75 height 30
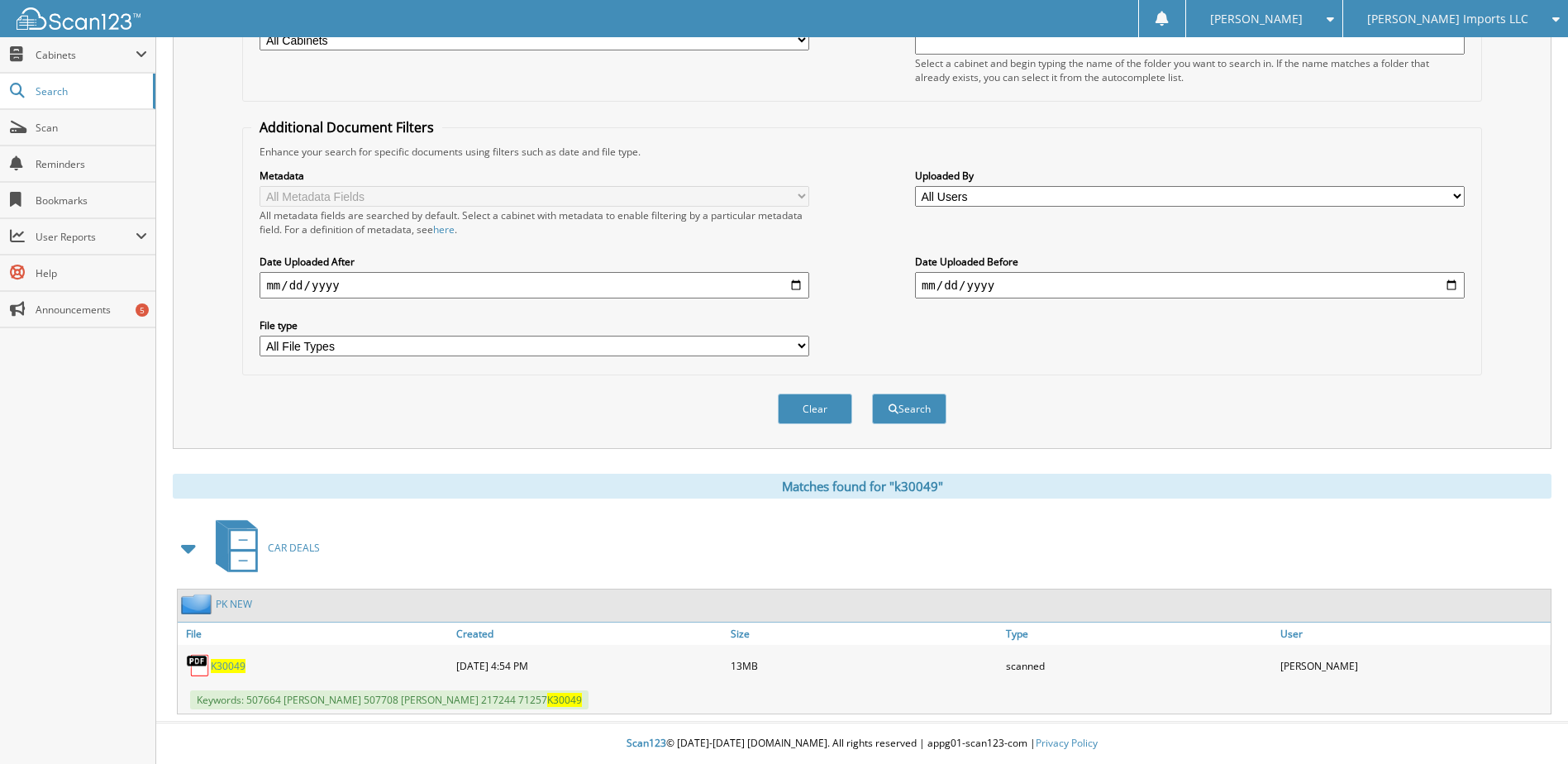
click at [230, 664] on span "K30049" at bounding box center [227, 666] width 34 height 14
